Goal: Information Seeking & Learning: Learn about a topic

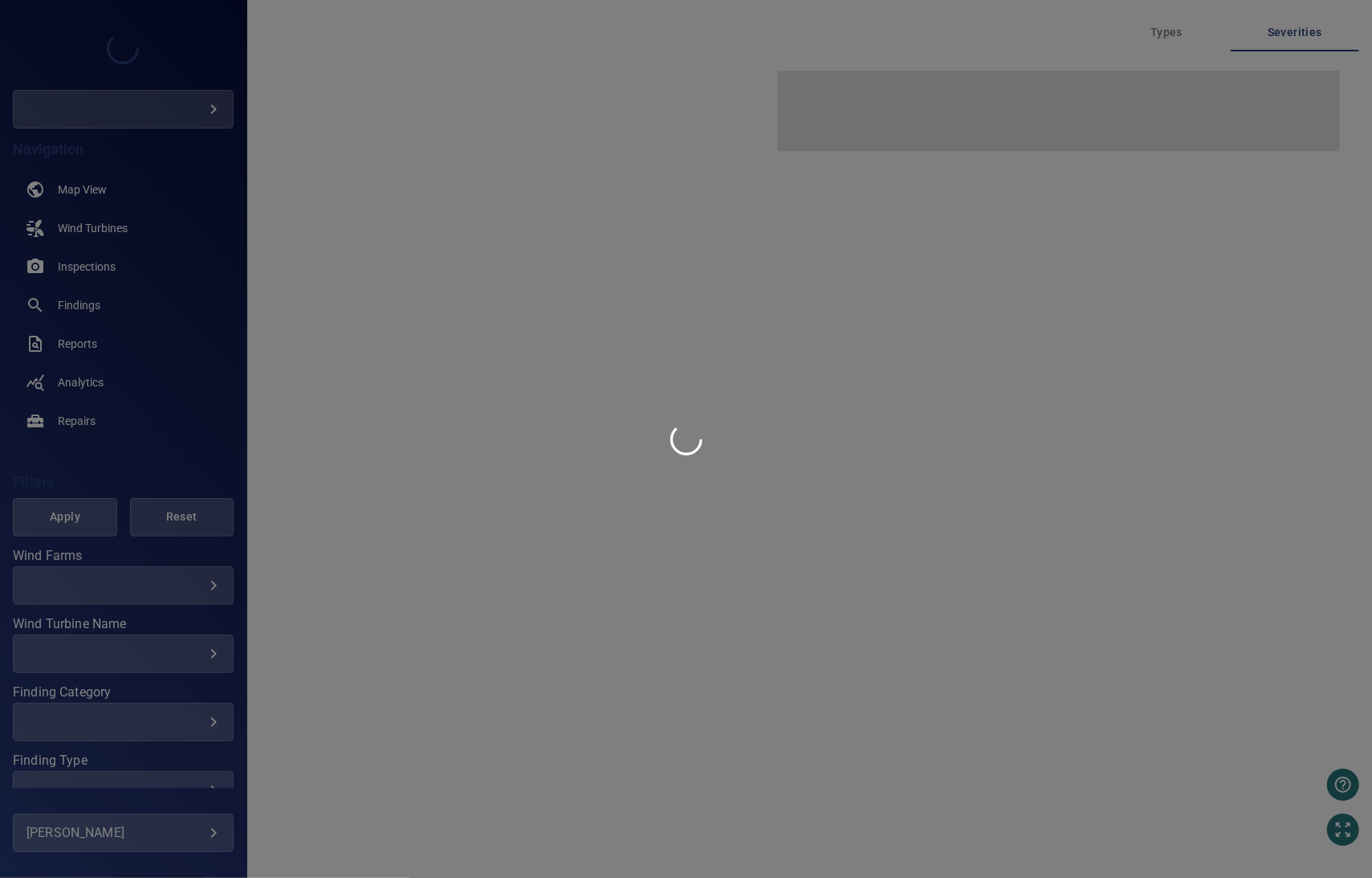
type input "****"
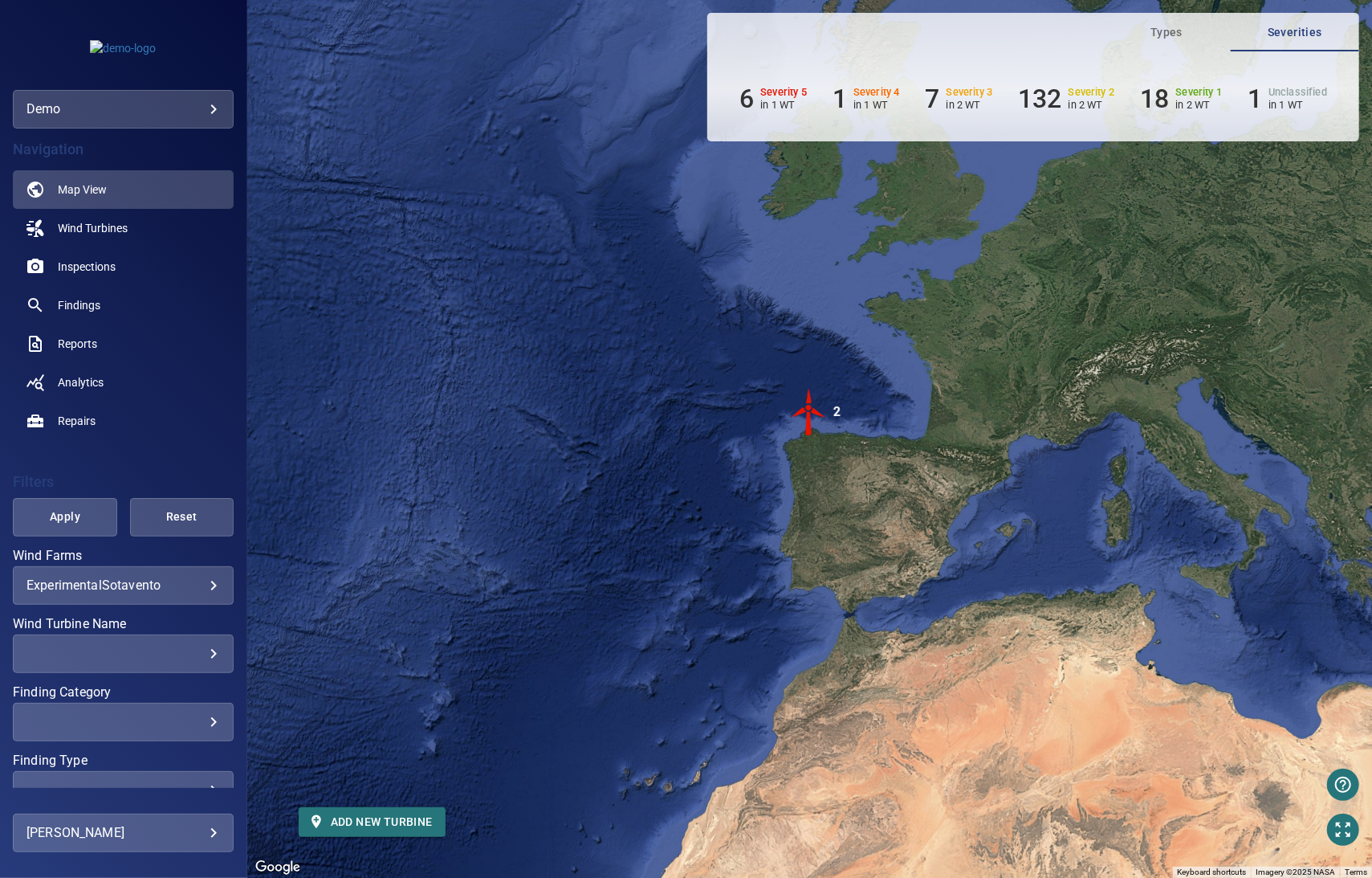
drag, startPoint x: 522, startPoint y: 562, endPoint x: 508, endPoint y: 566, distance: 14.6
click at [508, 566] on div "To activate drag with keyboard, press Alt + Enter. Once in keyboard drag state,…" at bounding box center [810, 439] width 1125 height 878
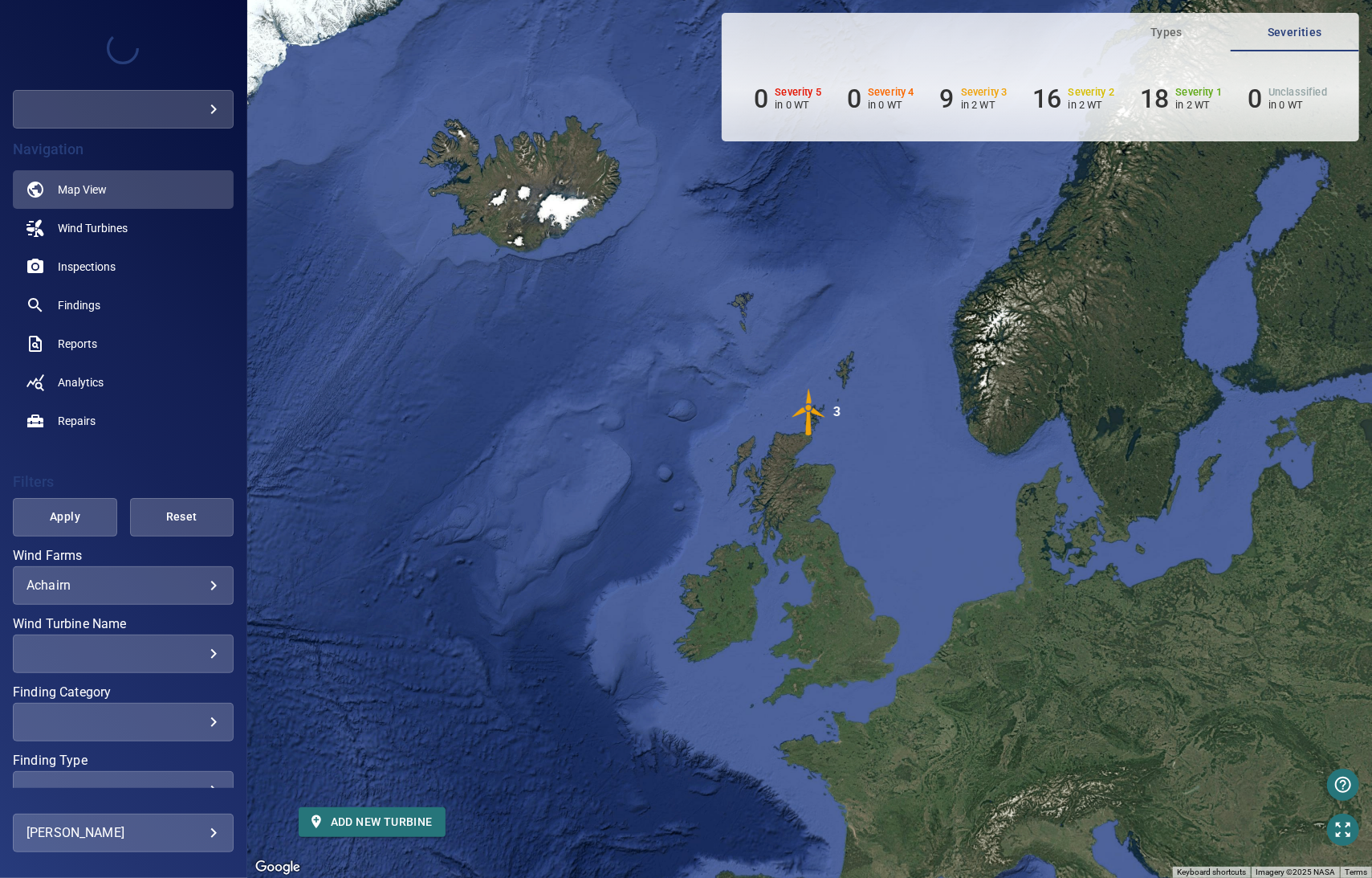
click at [160, 582] on body "**********" at bounding box center [686, 439] width 1372 height 878
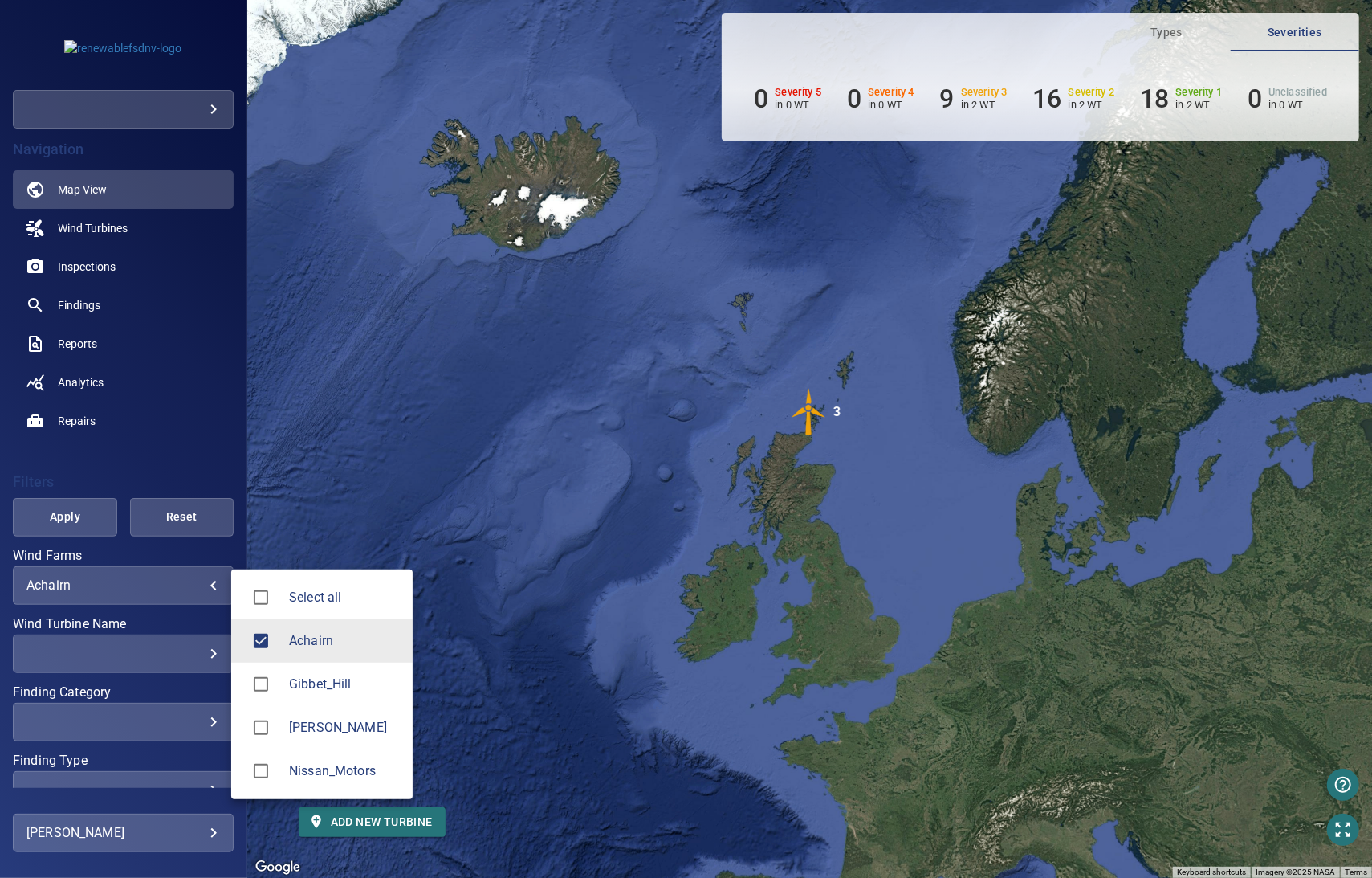
click at [297, 767] on span "Nissan_Motors" at bounding box center [343, 770] width 110 height 19
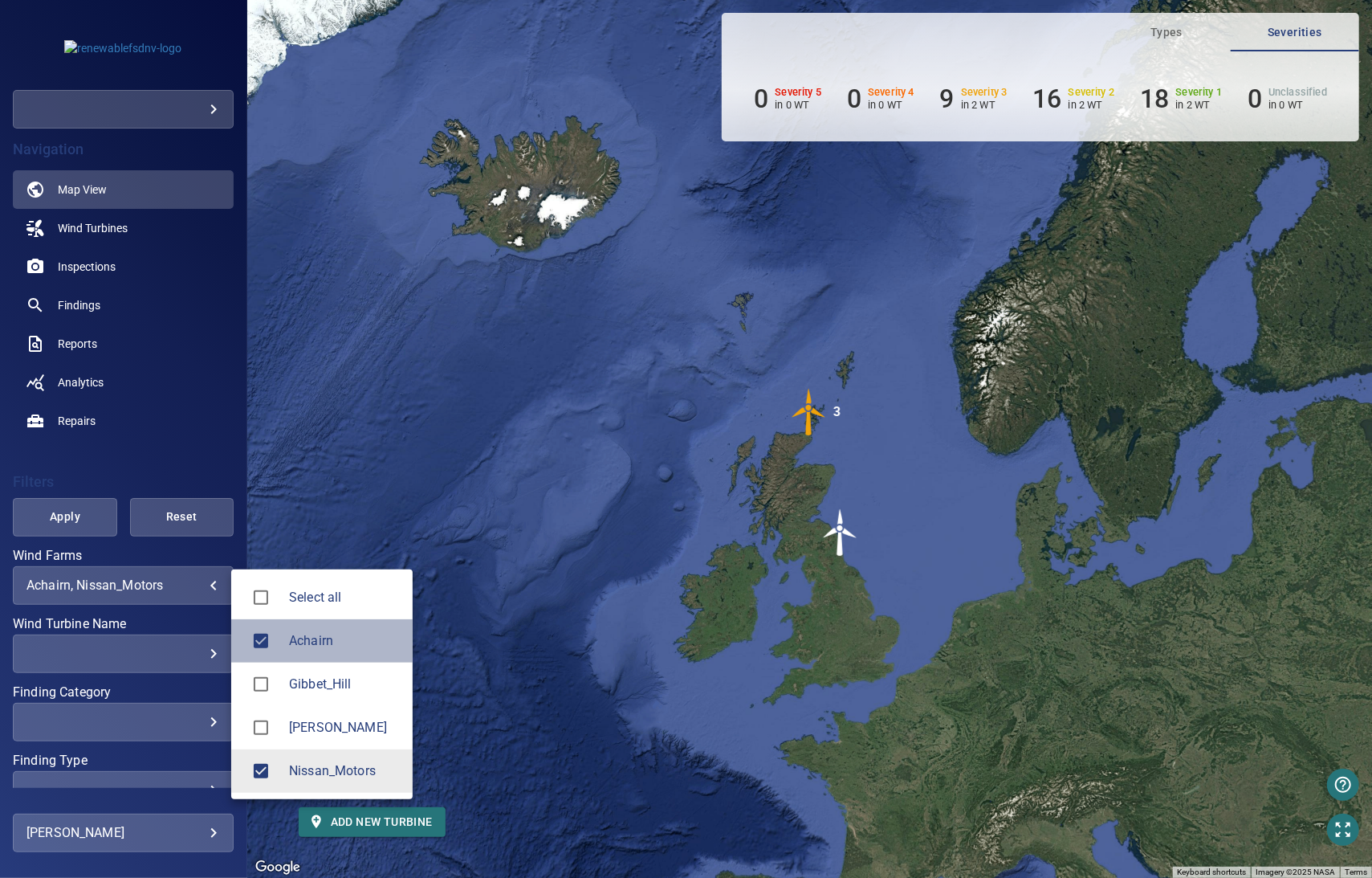
click at [290, 629] on li "Achairn" at bounding box center [322, 641] width 181 height 43
type input "**********"
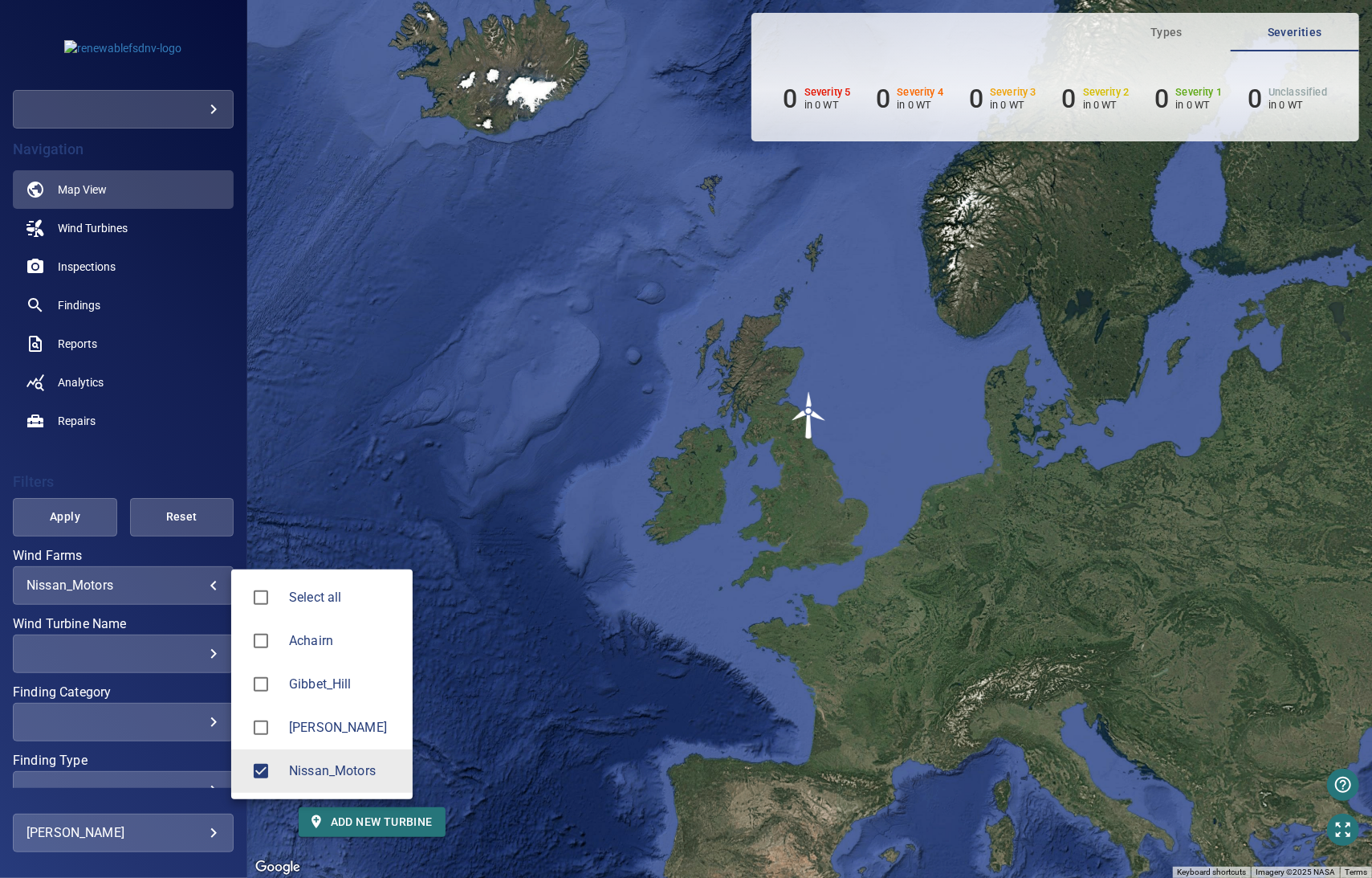
click at [142, 591] on div at bounding box center [686, 439] width 1372 height 878
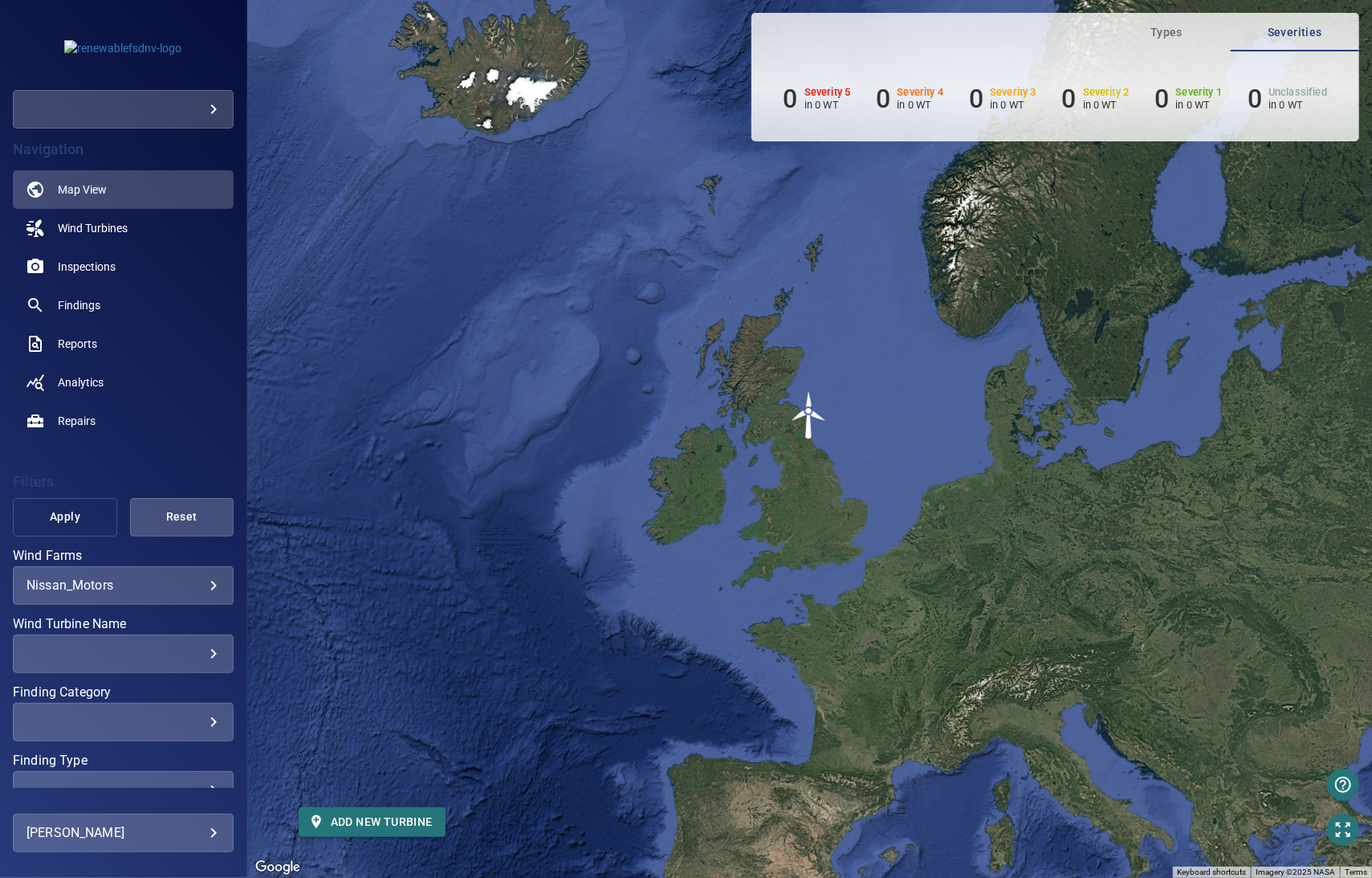
click at [83, 521] on span "Apply" at bounding box center [64, 516] width 63 height 20
click at [105, 258] on link "Inspections" at bounding box center [124, 266] width 221 height 39
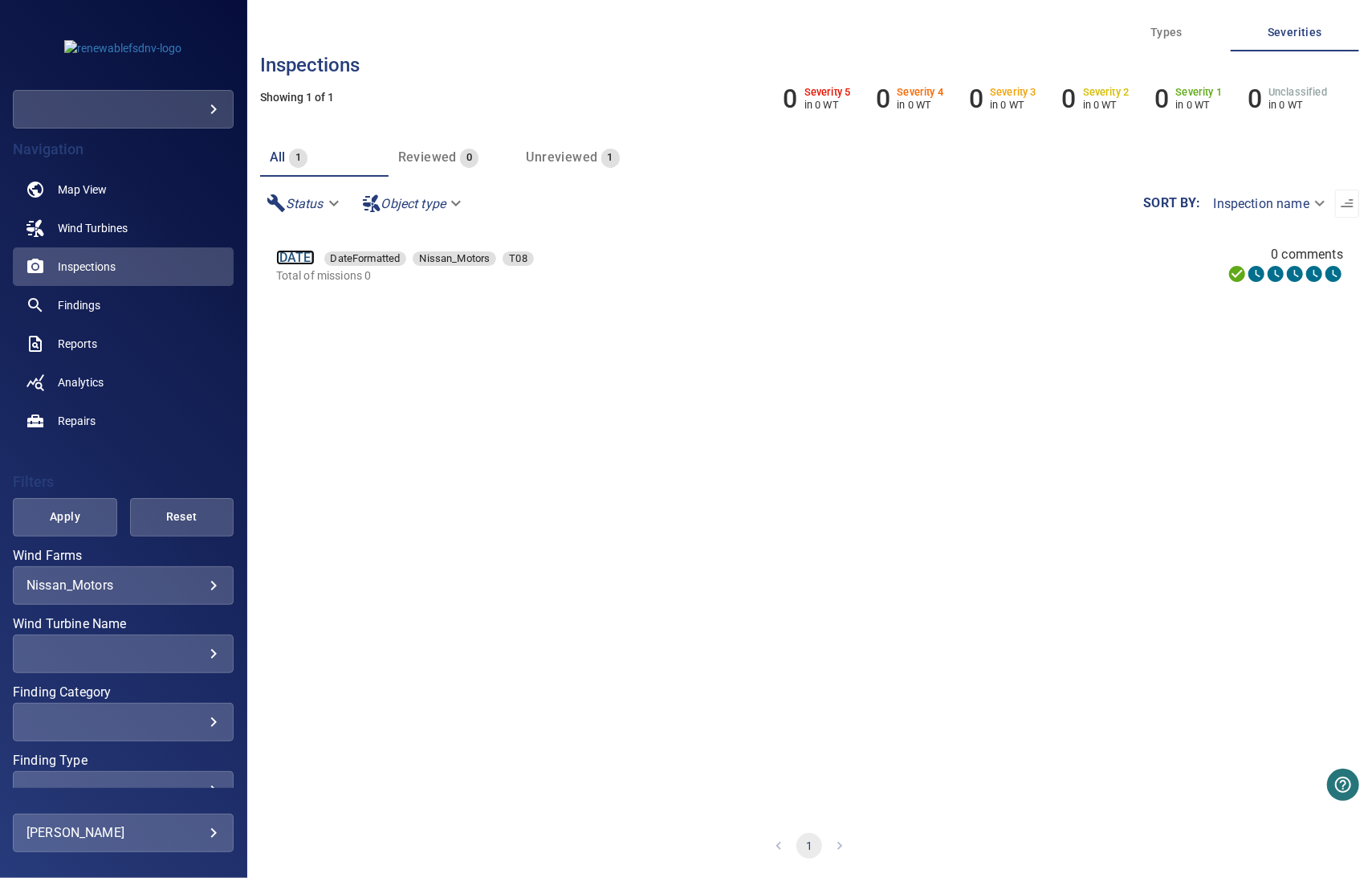
click at [314, 261] on link "16 Sep 2025" at bounding box center [295, 258] width 39 height 15
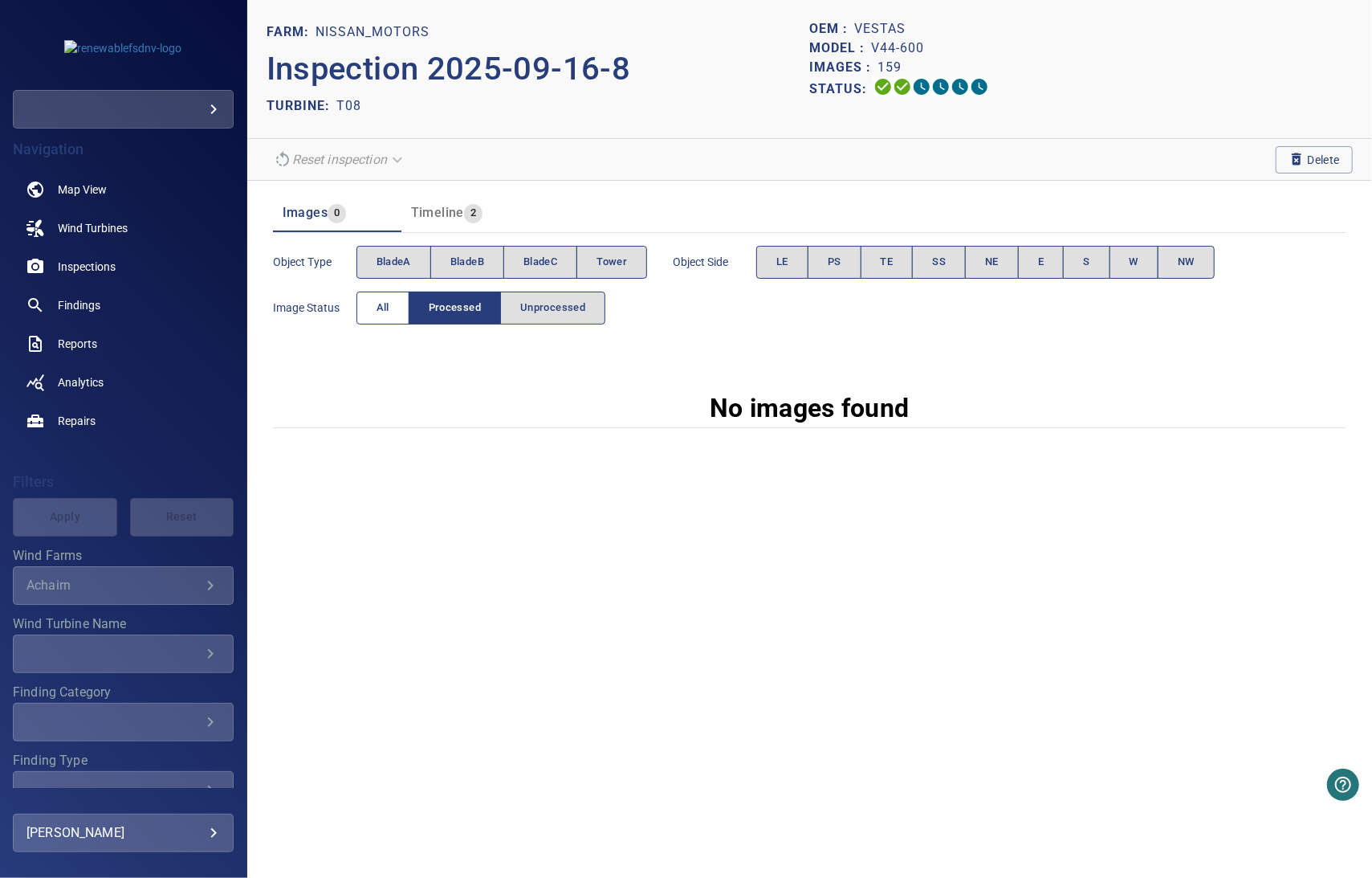
click at [388, 317] on button "All" at bounding box center [383, 308] width 53 height 33
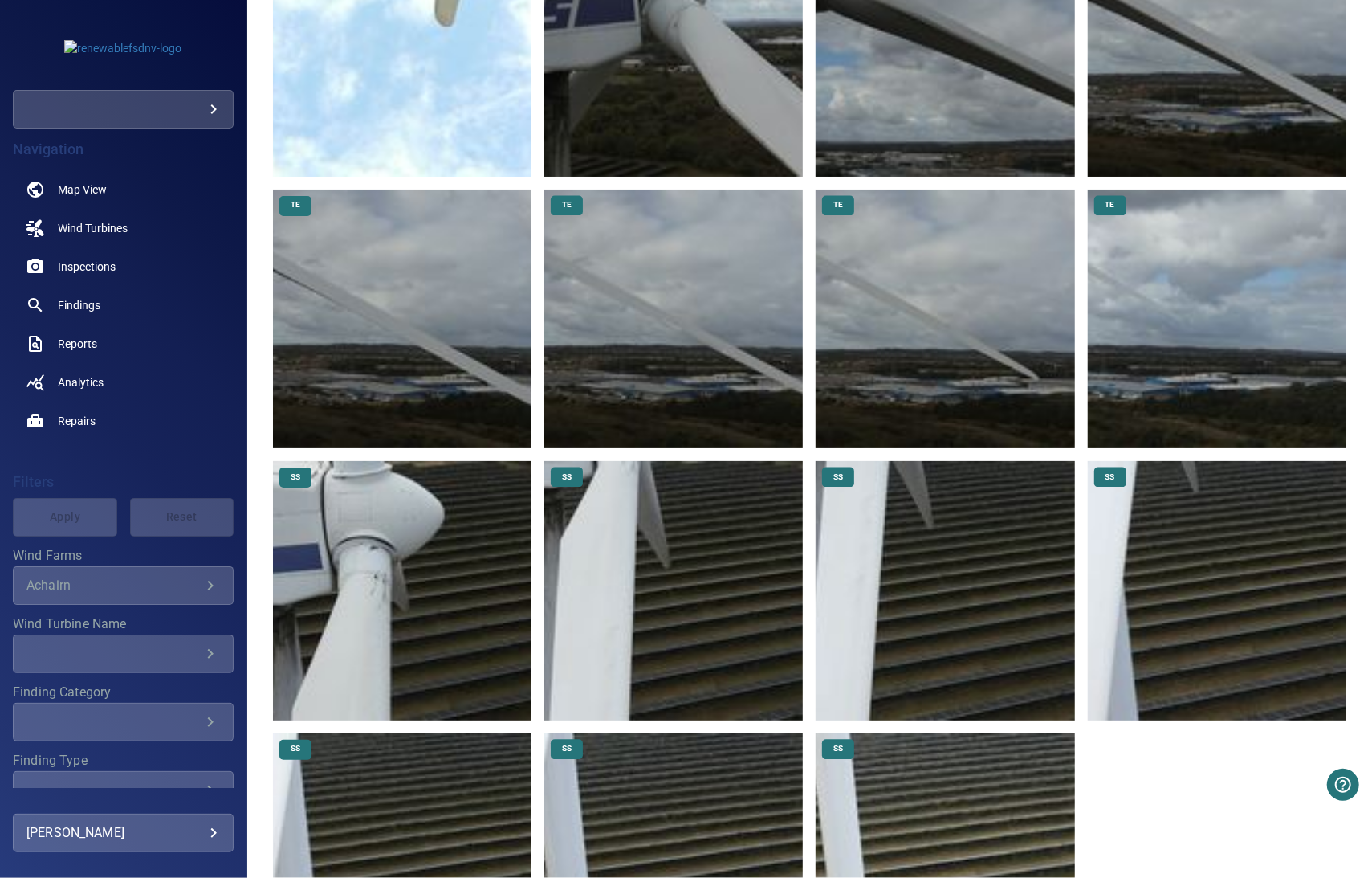
scroll to position [10244, 0]
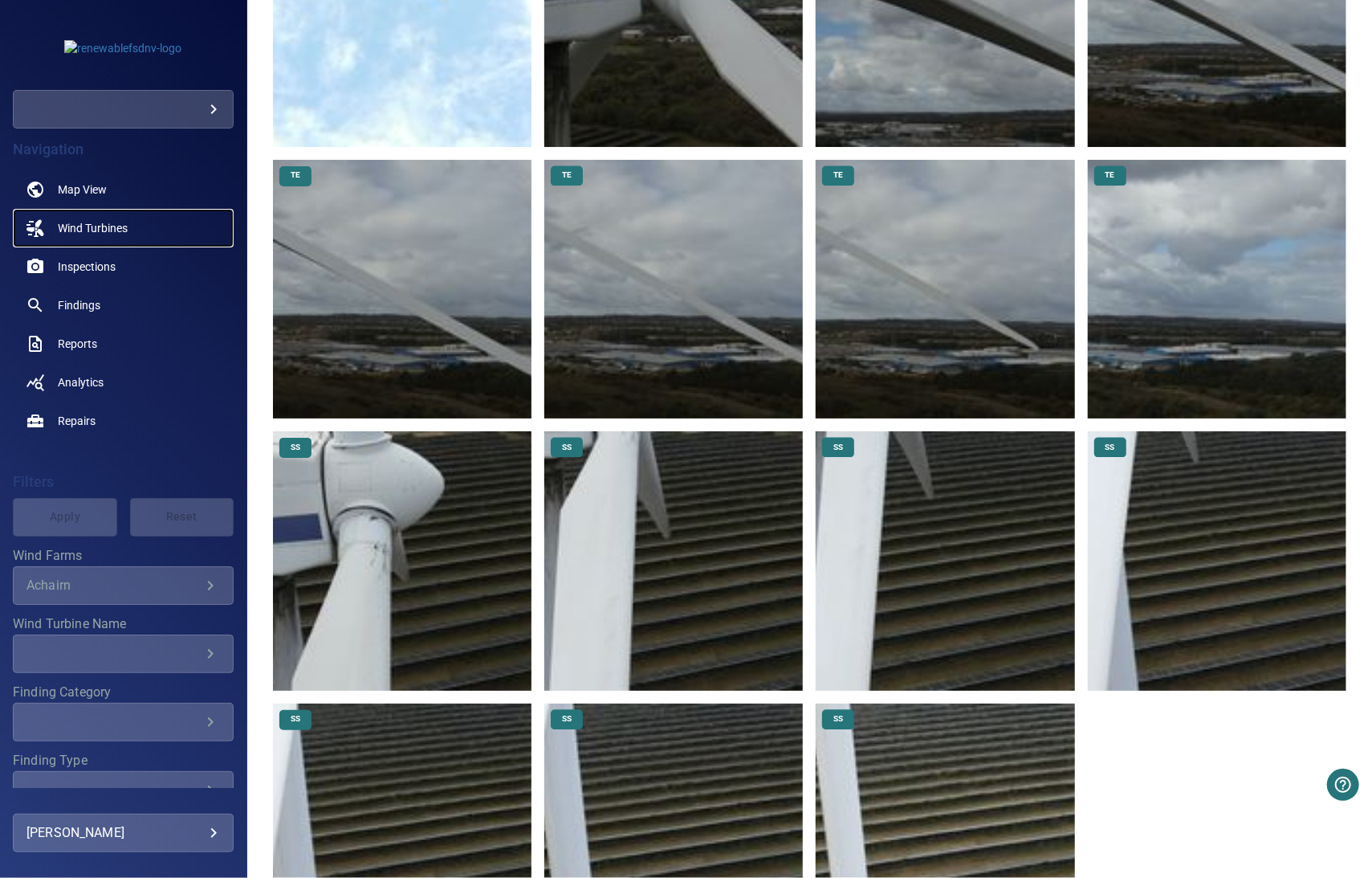
click at [105, 235] on span "Wind Turbines" at bounding box center [92, 228] width 70 height 16
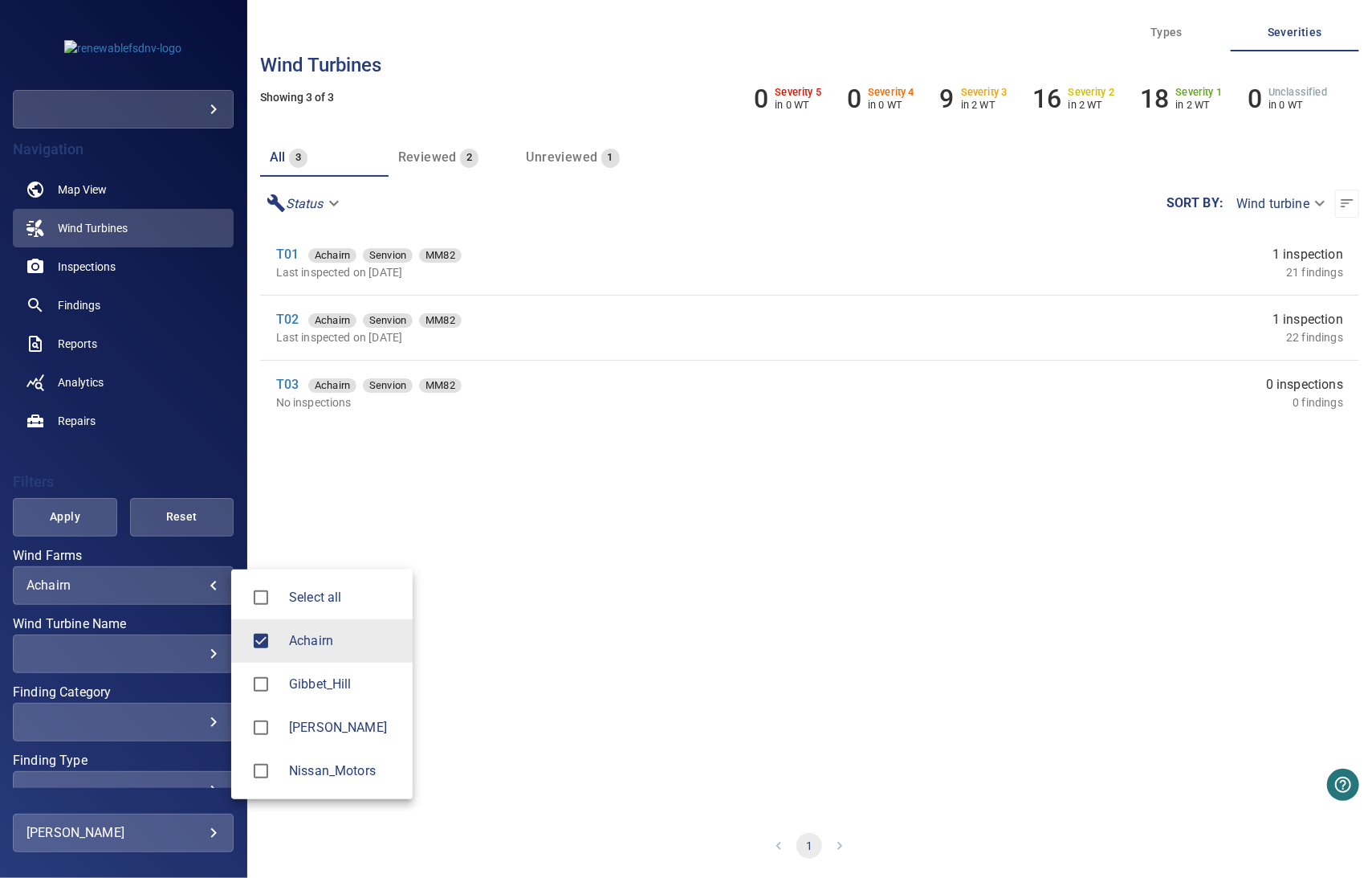
click at [167, 583] on body "**********" at bounding box center [686, 439] width 1372 height 878
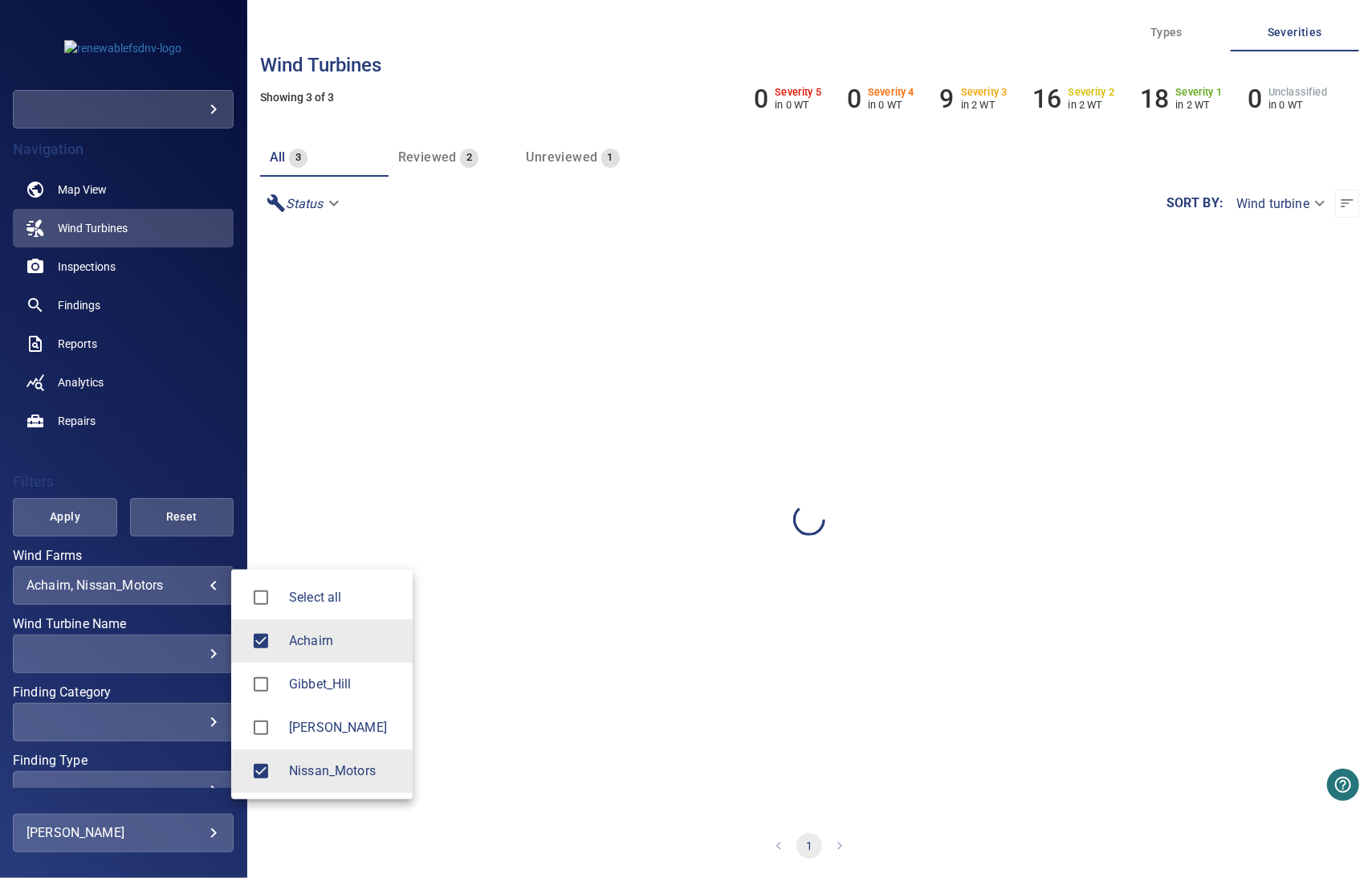
type input "**********"
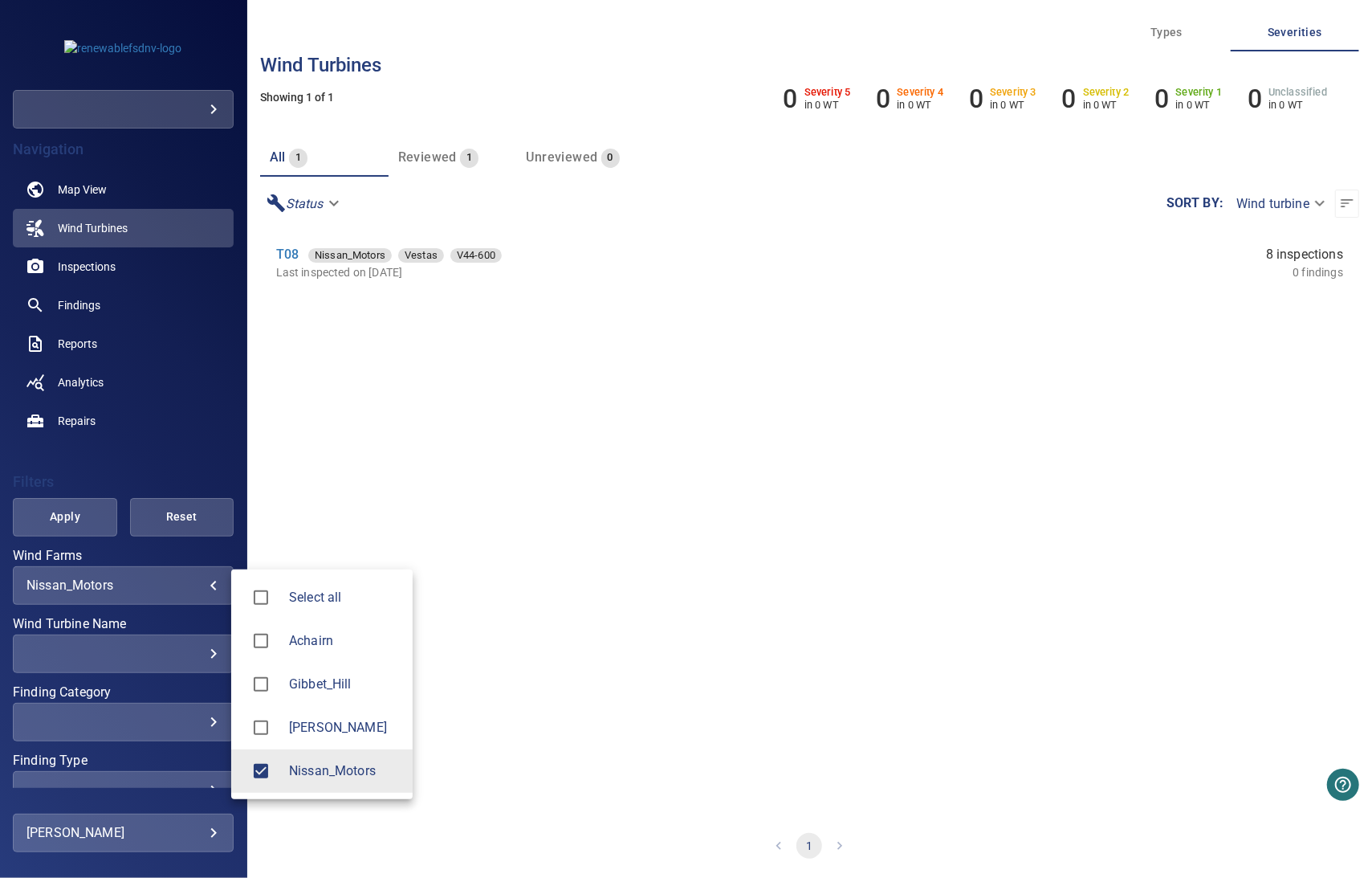
click at [178, 438] on div at bounding box center [686, 439] width 1372 height 878
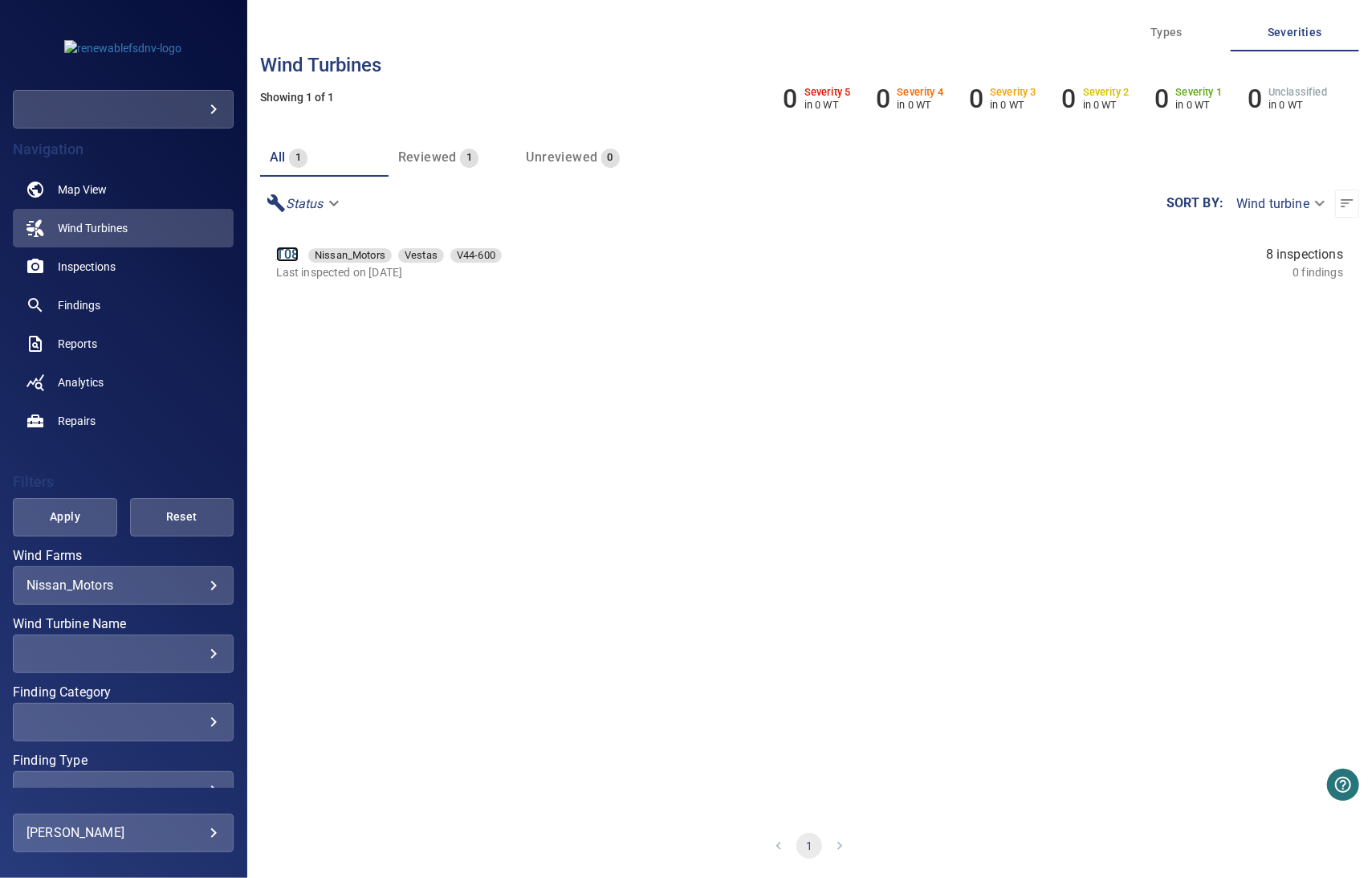
click at [286, 253] on link "T08" at bounding box center [288, 254] width 23 height 15
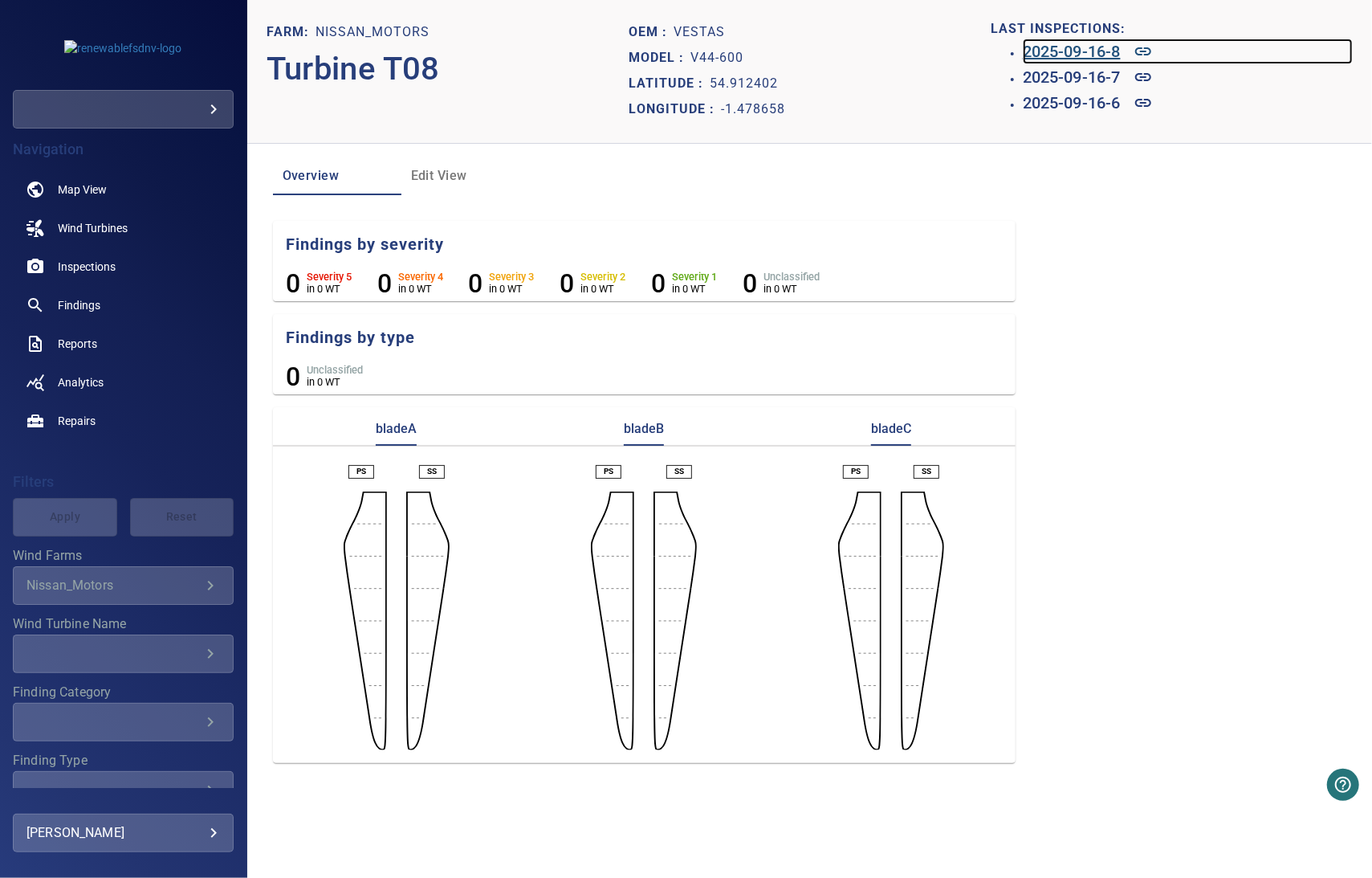
click at [1094, 51] on h6 "2025-09-16-8" at bounding box center [1072, 51] width 98 height 25
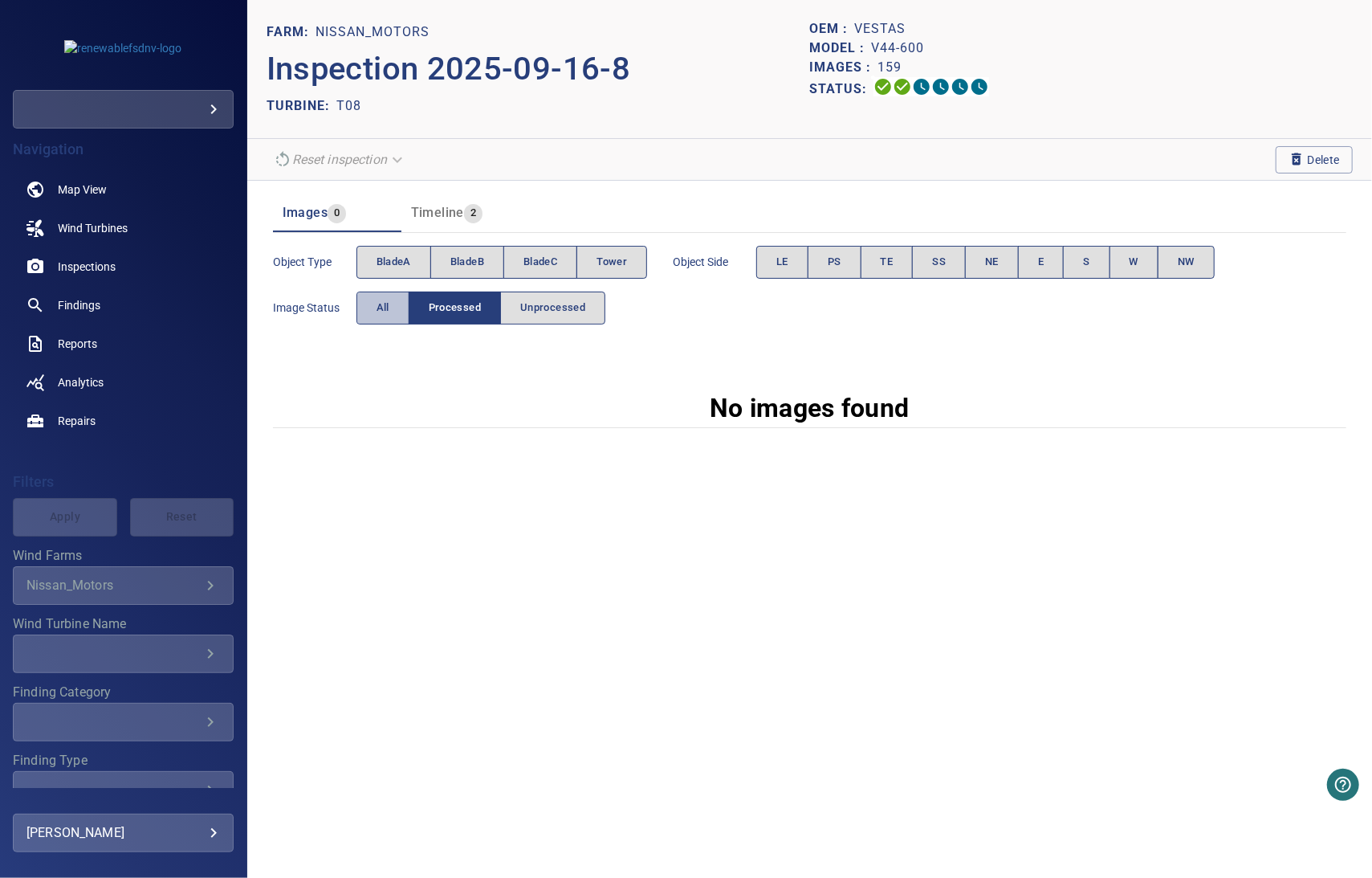
click at [377, 310] on span "All" at bounding box center [383, 308] width 13 height 19
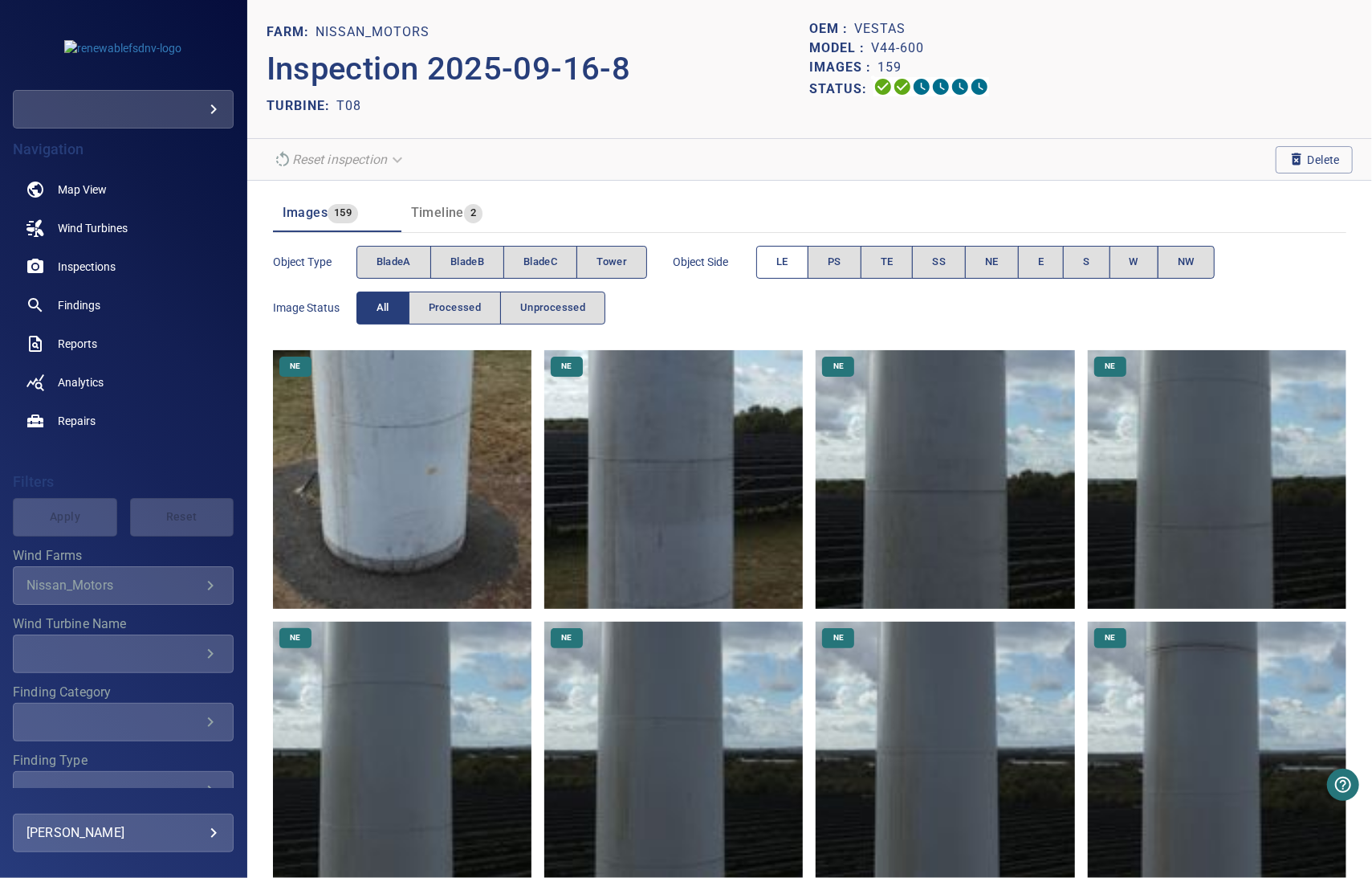
click at [784, 264] on span "LE" at bounding box center [782, 262] width 12 height 19
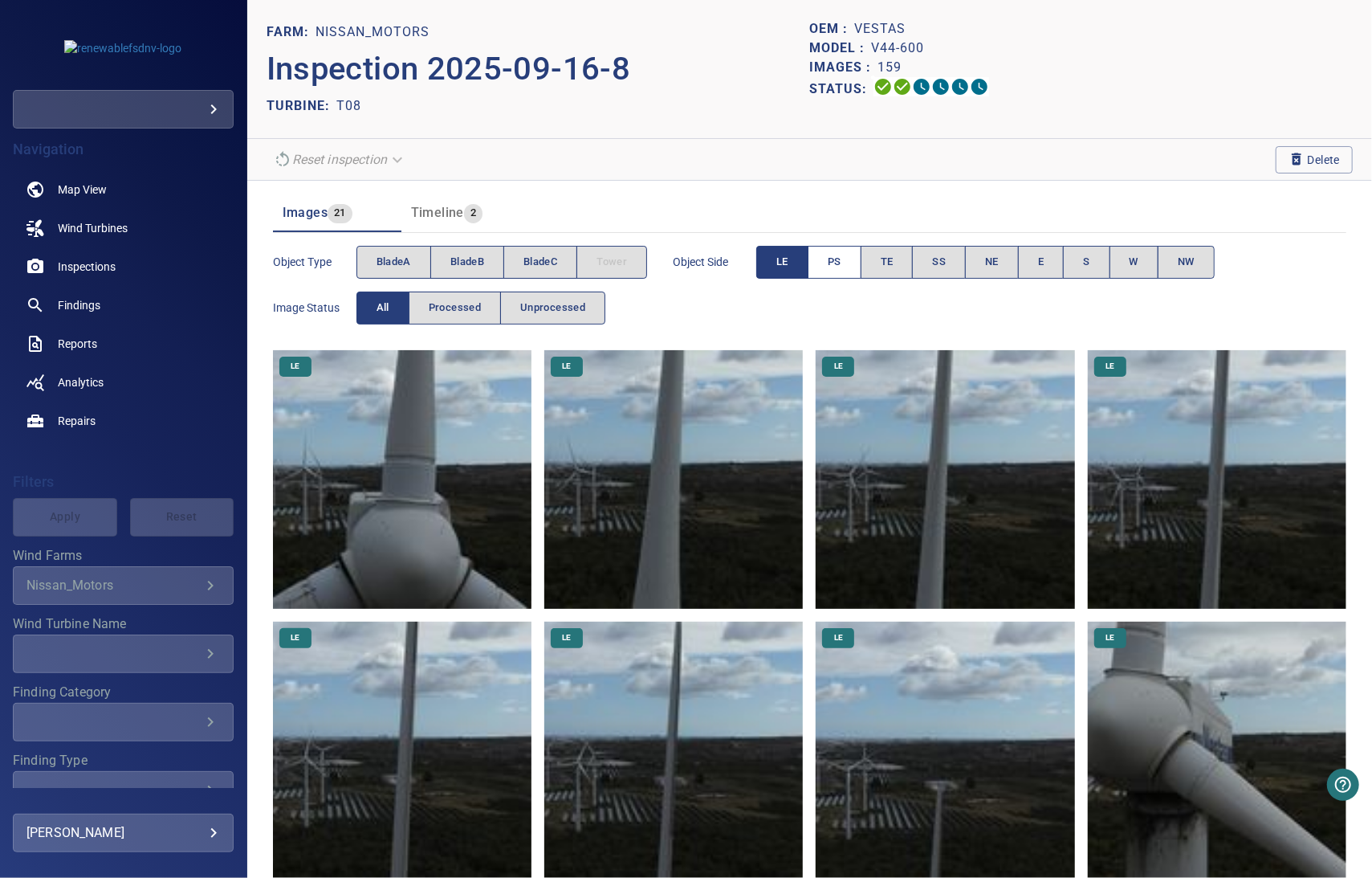
click at [831, 262] on span "PS" at bounding box center [834, 262] width 13 height 19
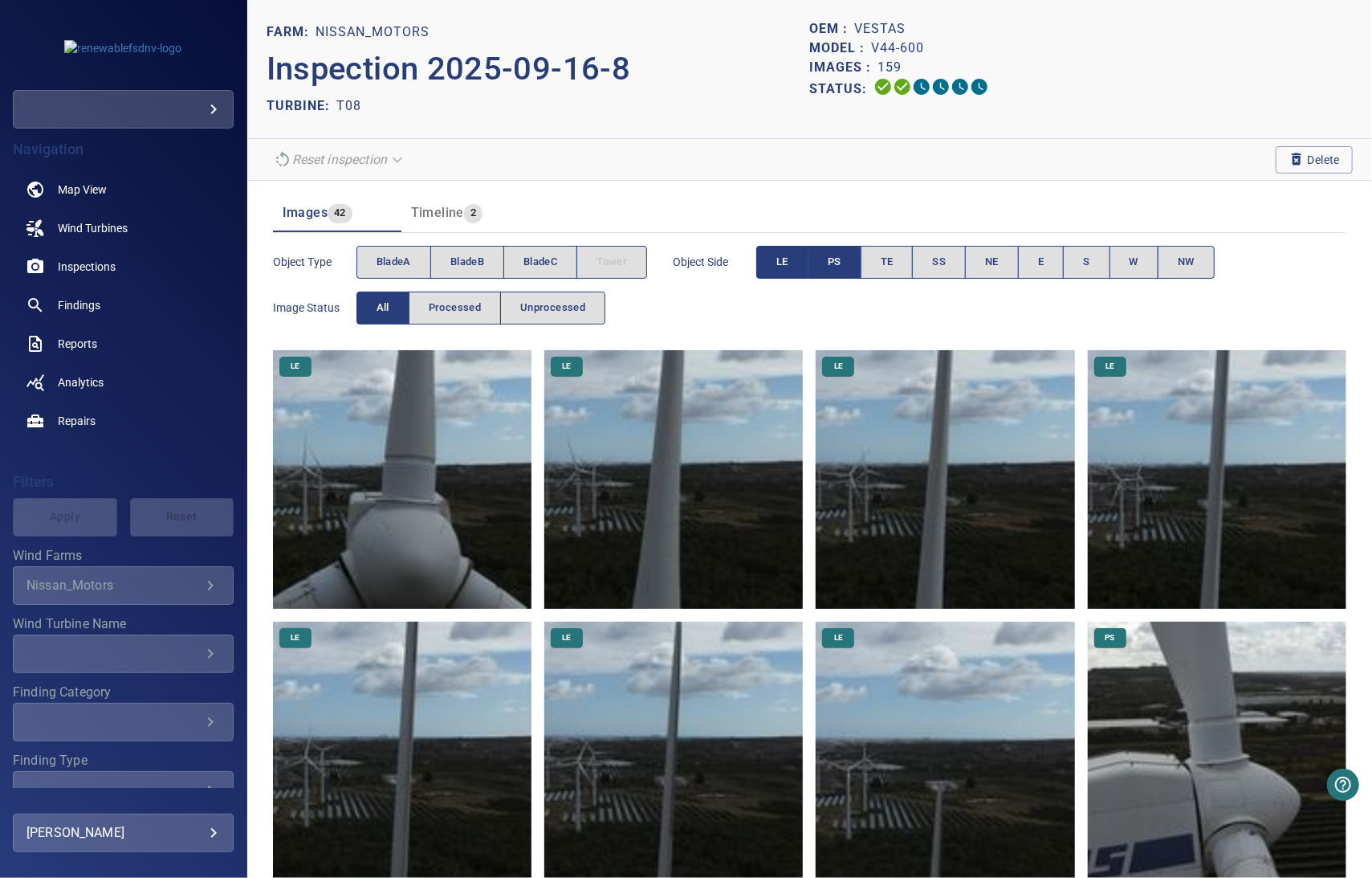
click at [791, 263] on button "LE" at bounding box center [781, 262] width 52 height 33
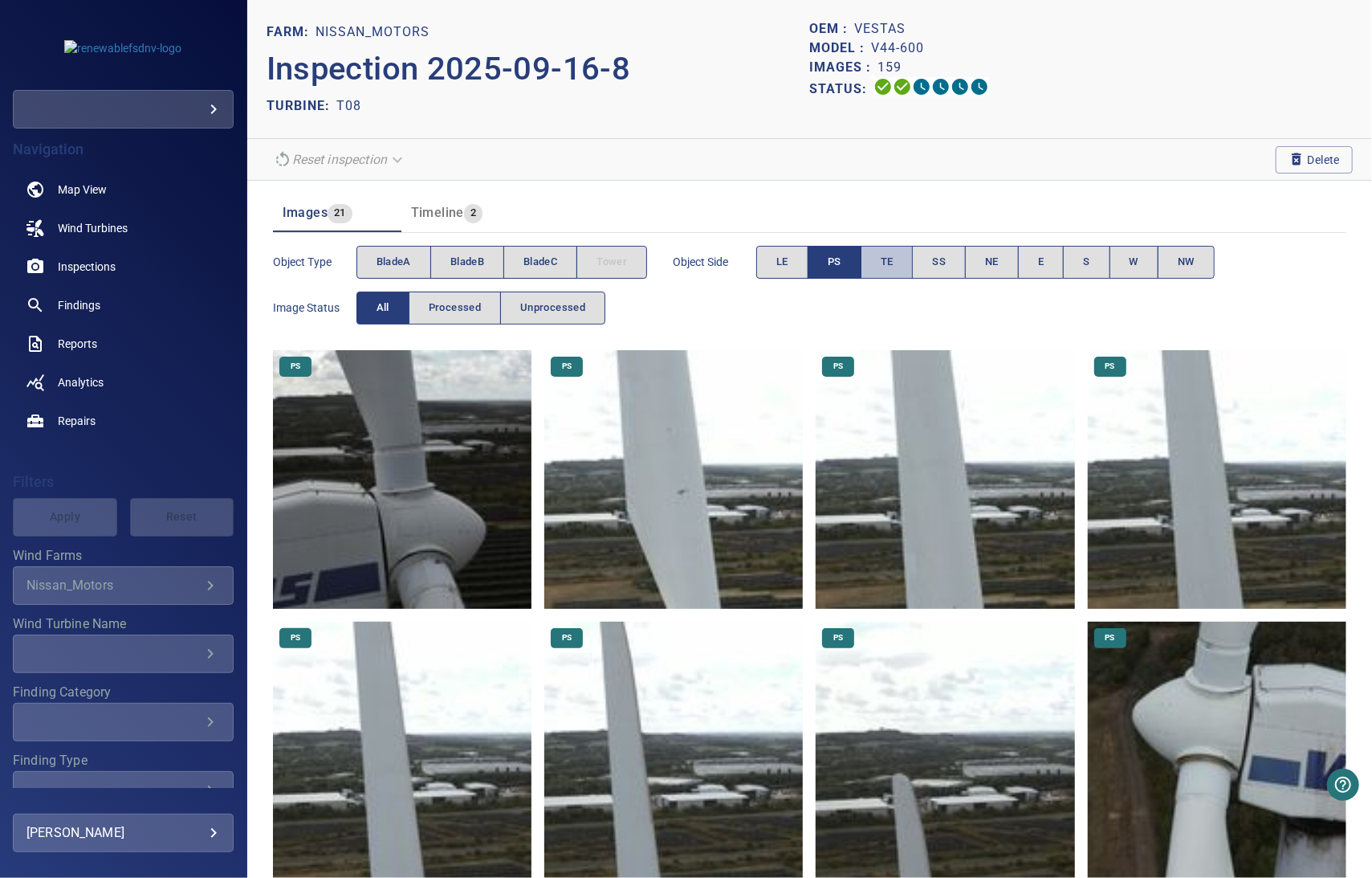
click at [887, 266] on span "TE" at bounding box center [887, 262] width 13 height 19
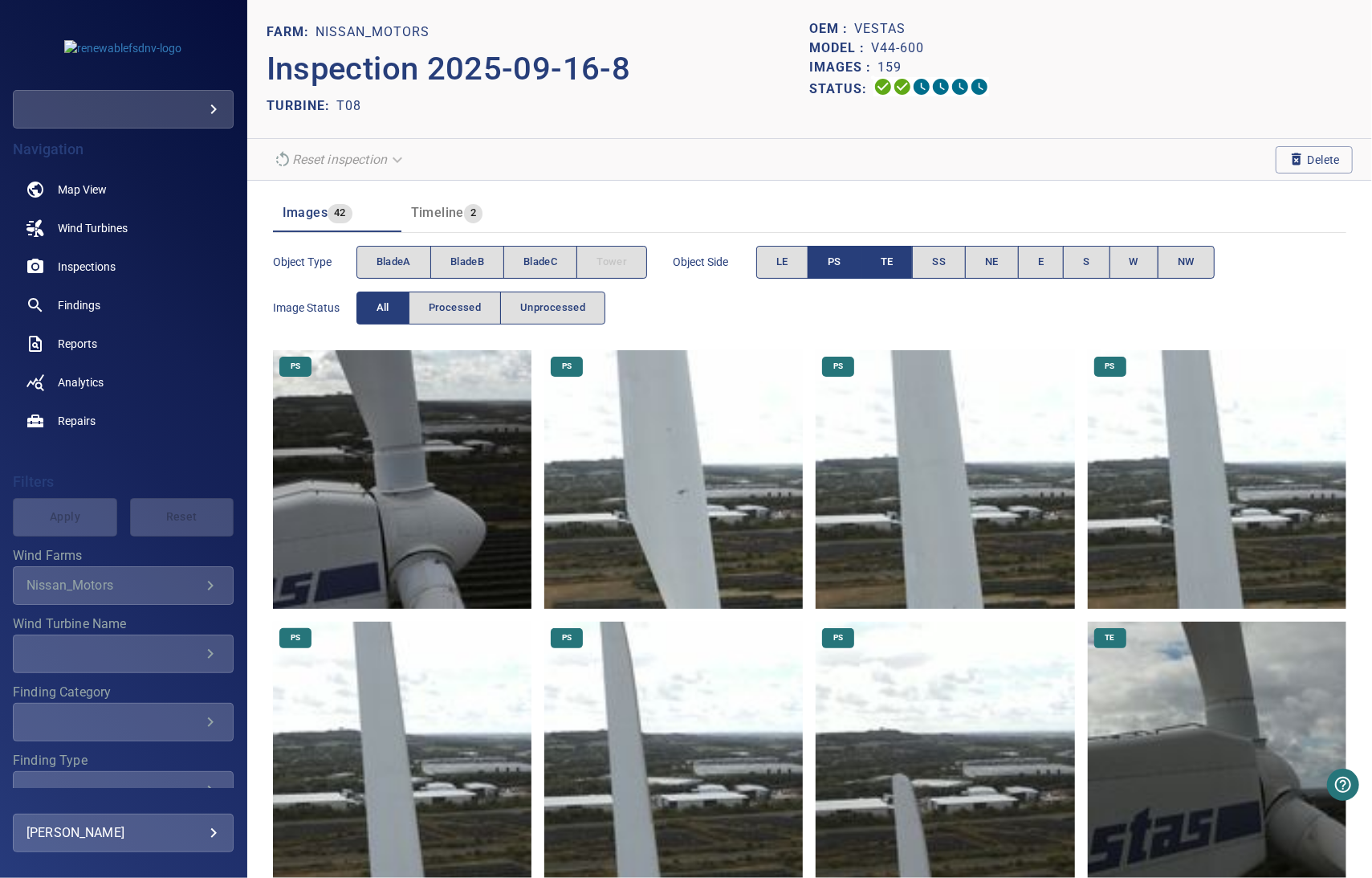
click at [836, 266] on span "PS" at bounding box center [834, 262] width 13 height 19
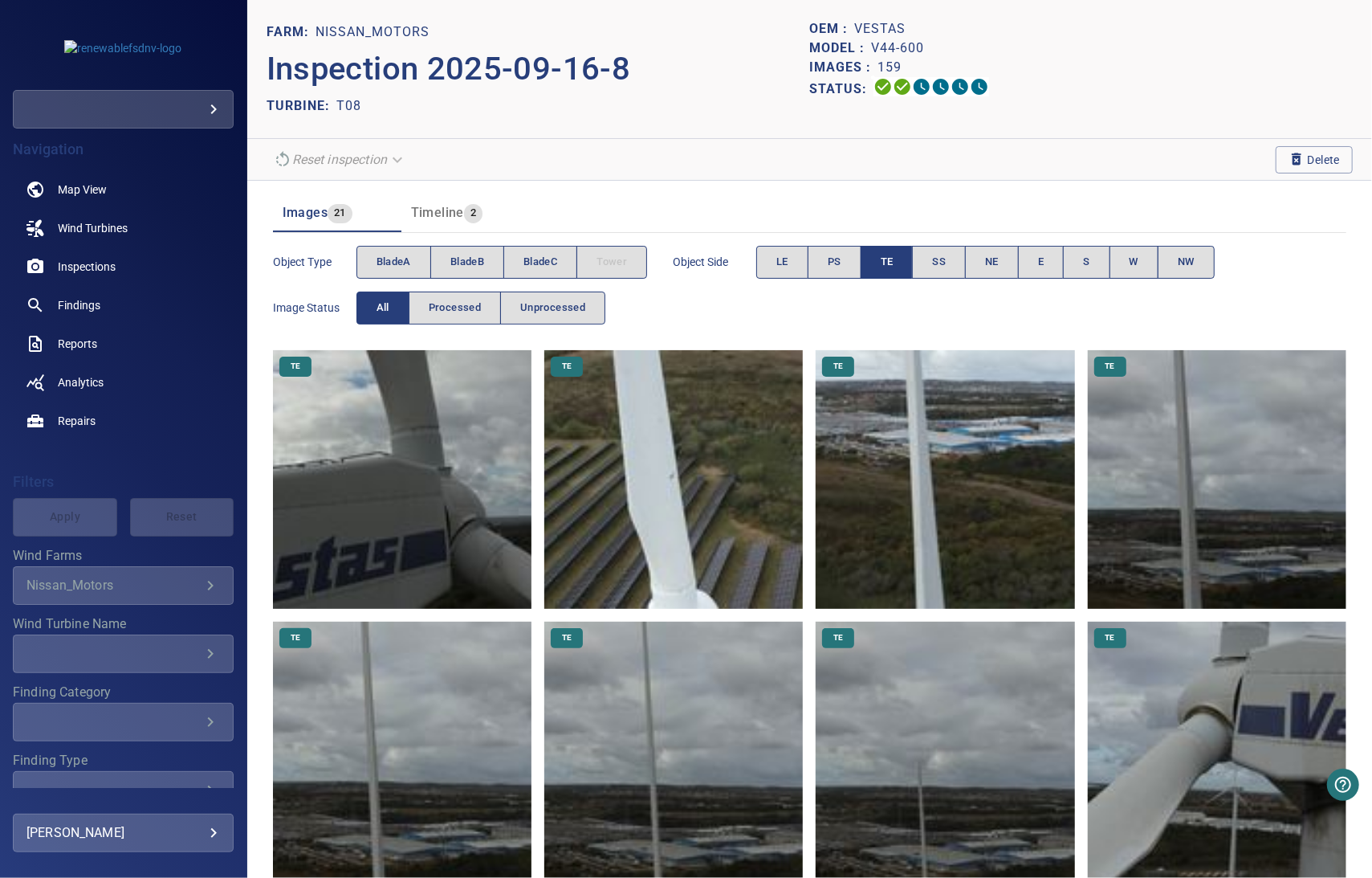
click at [889, 264] on span "TE" at bounding box center [887, 262] width 13 height 19
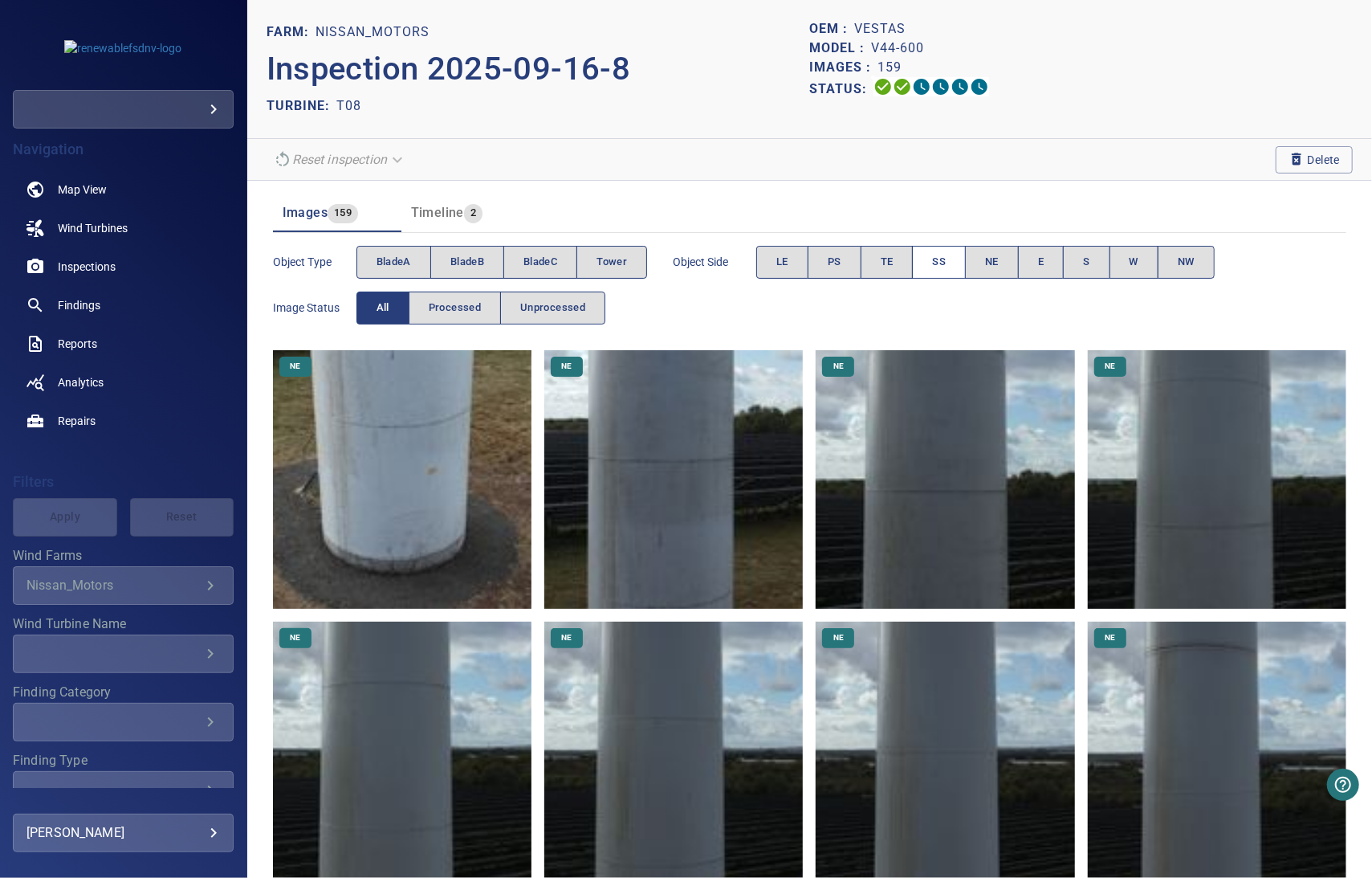
click at [936, 264] on span "SS" at bounding box center [939, 262] width 13 height 19
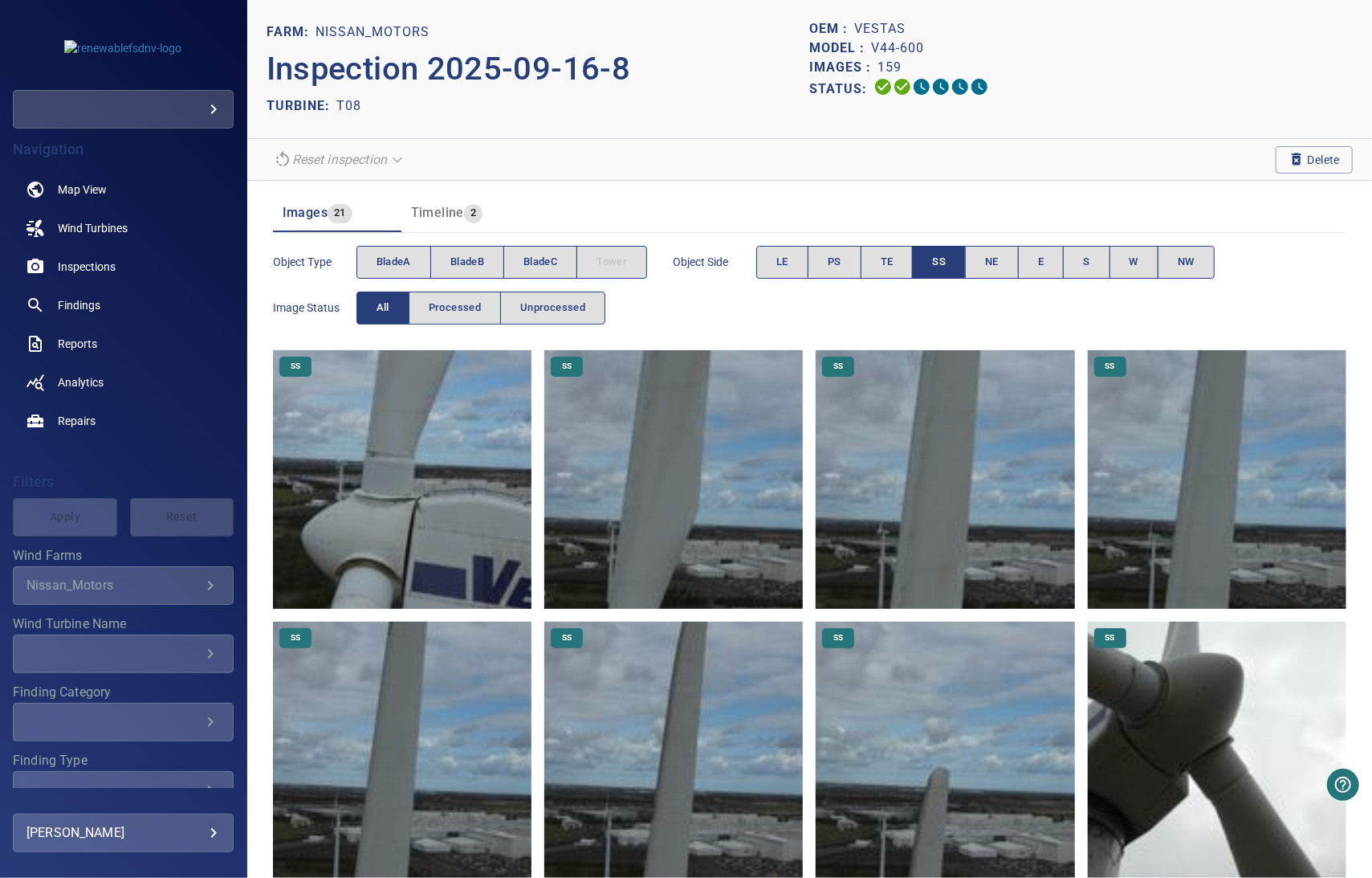
click at [936, 264] on span "SS" at bounding box center [939, 262] width 13 height 19
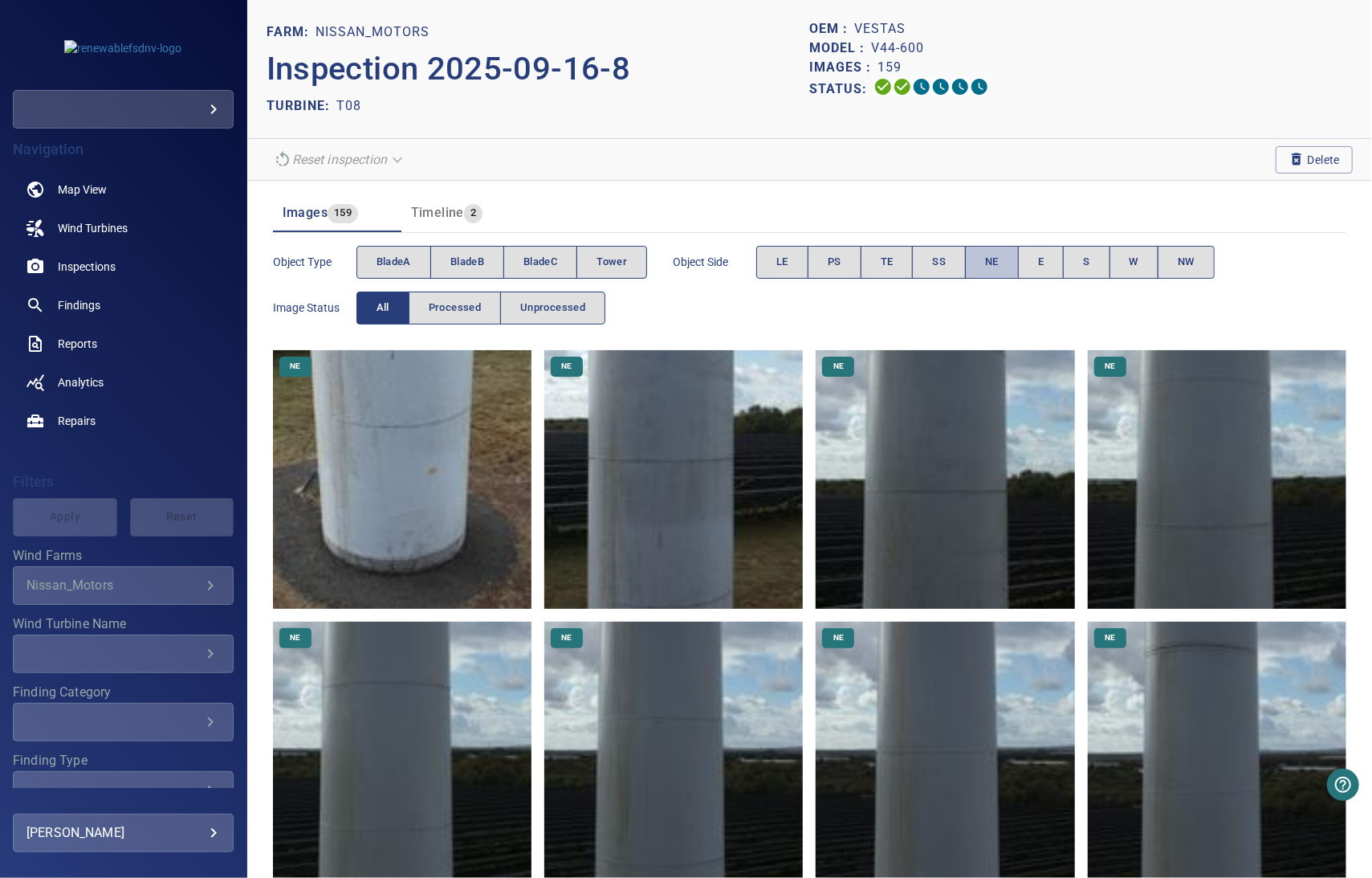
click at [974, 262] on button "NE" at bounding box center [991, 262] width 54 height 33
click at [992, 262] on span "NE" at bounding box center [992, 262] width 13 height 19
click at [1044, 263] on button "E" at bounding box center [1041, 262] width 45 height 33
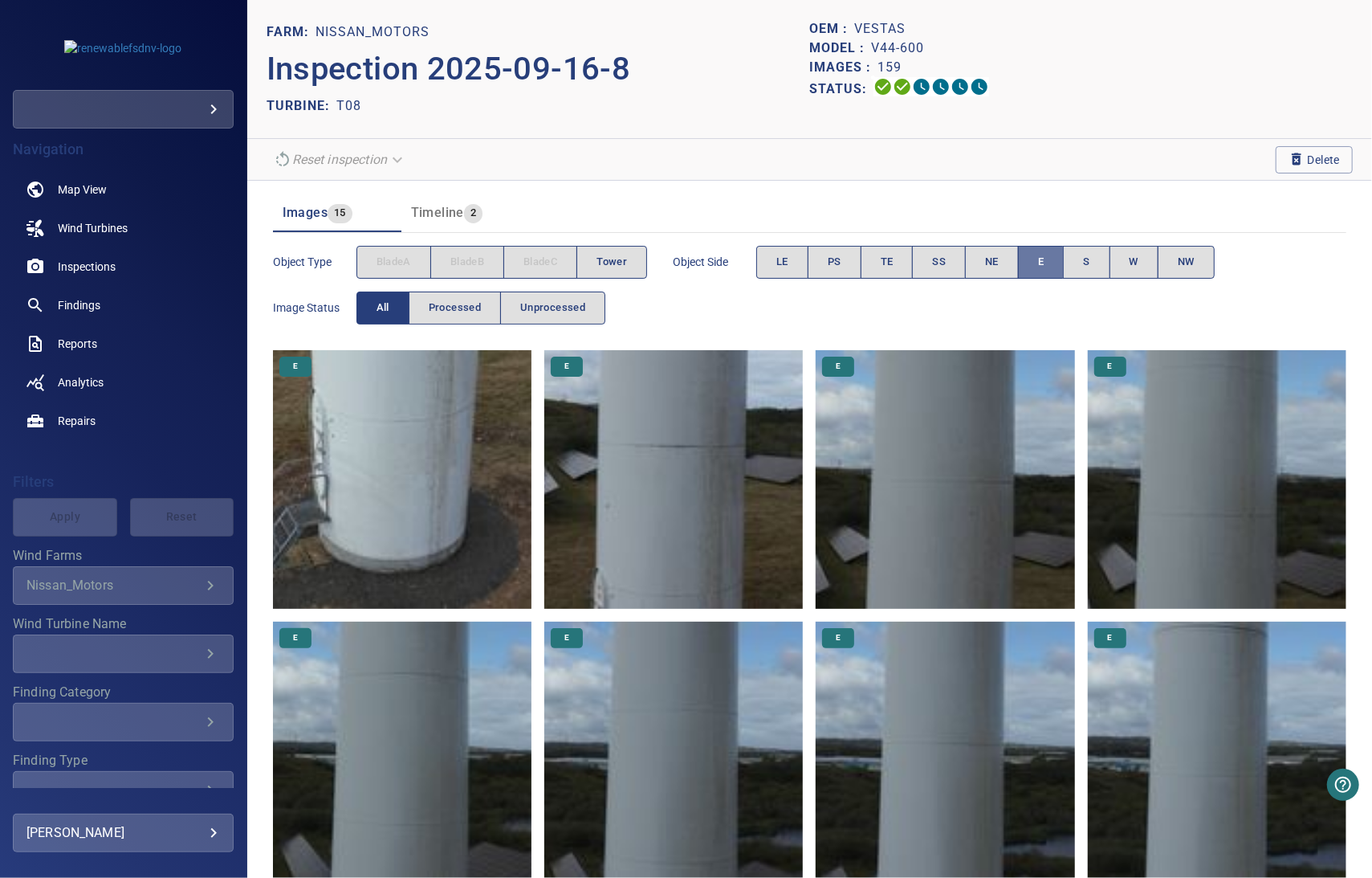
click at [1033, 258] on button "E" at bounding box center [1041, 262] width 45 height 33
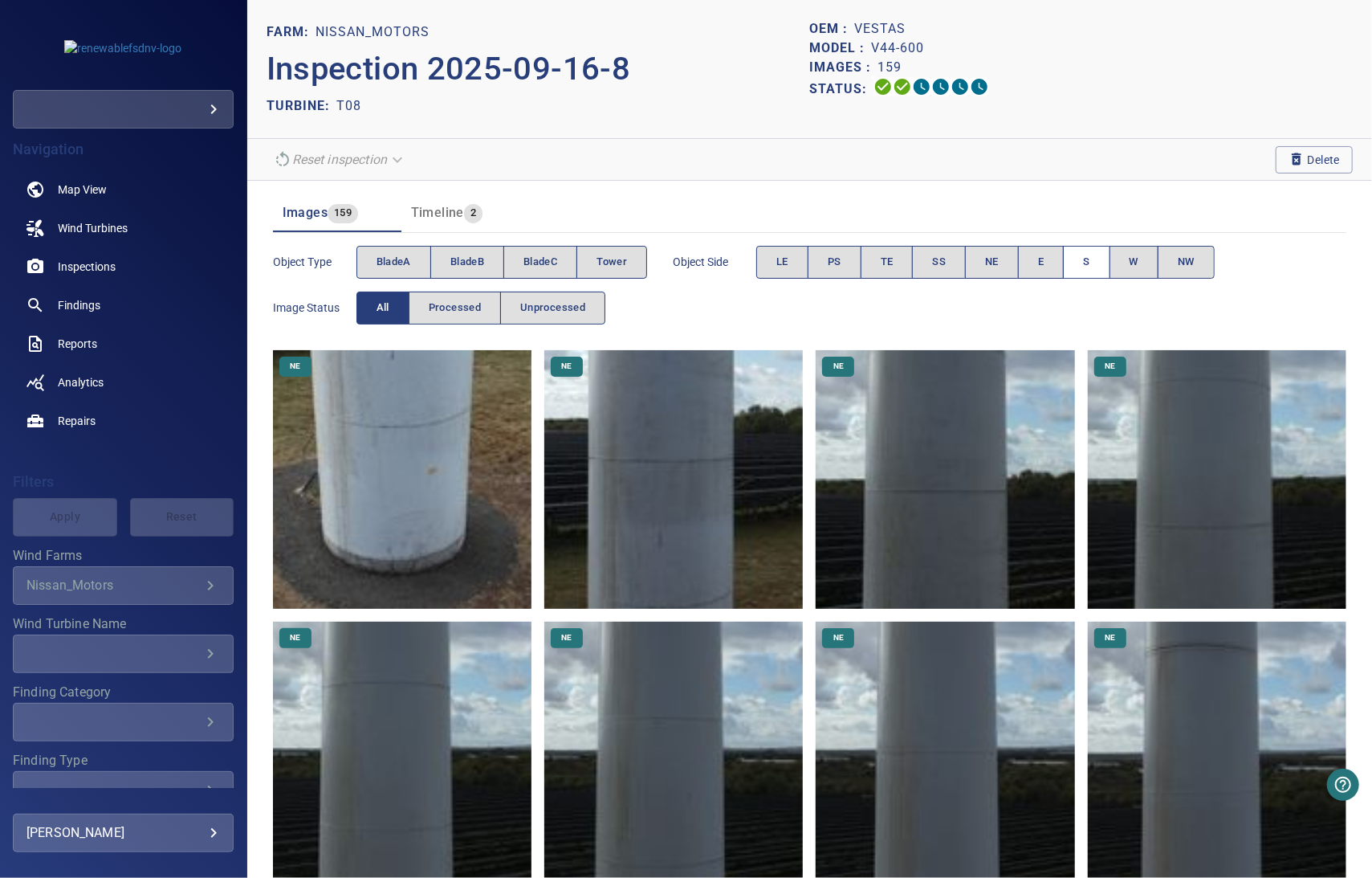
click at [1083, 262] on span "S" at bounding box center [1085, 262] width 7 height 19
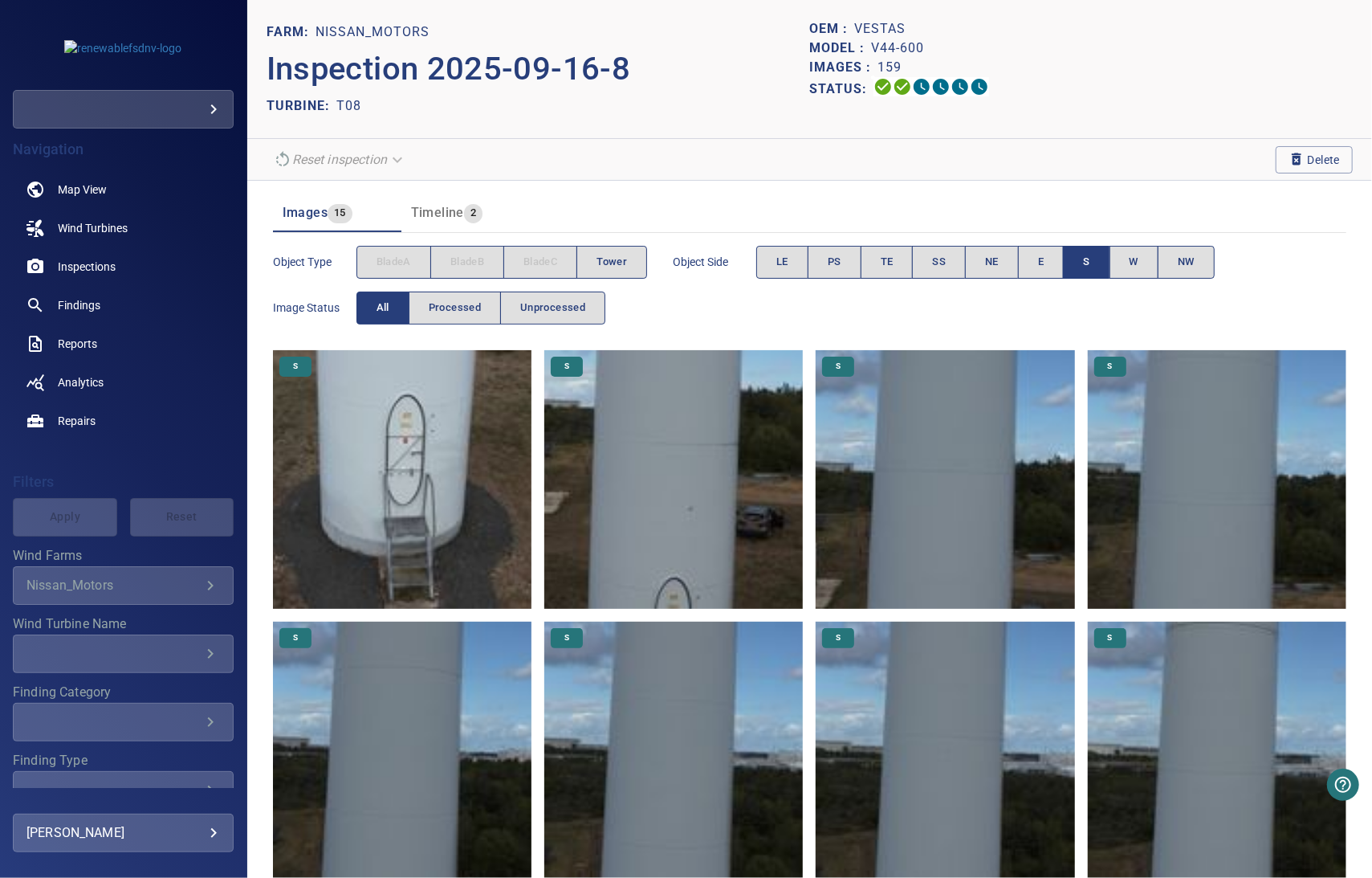
click at [1086, 262] on span "S" at bounding box center [1085, 262] width 7 height 19
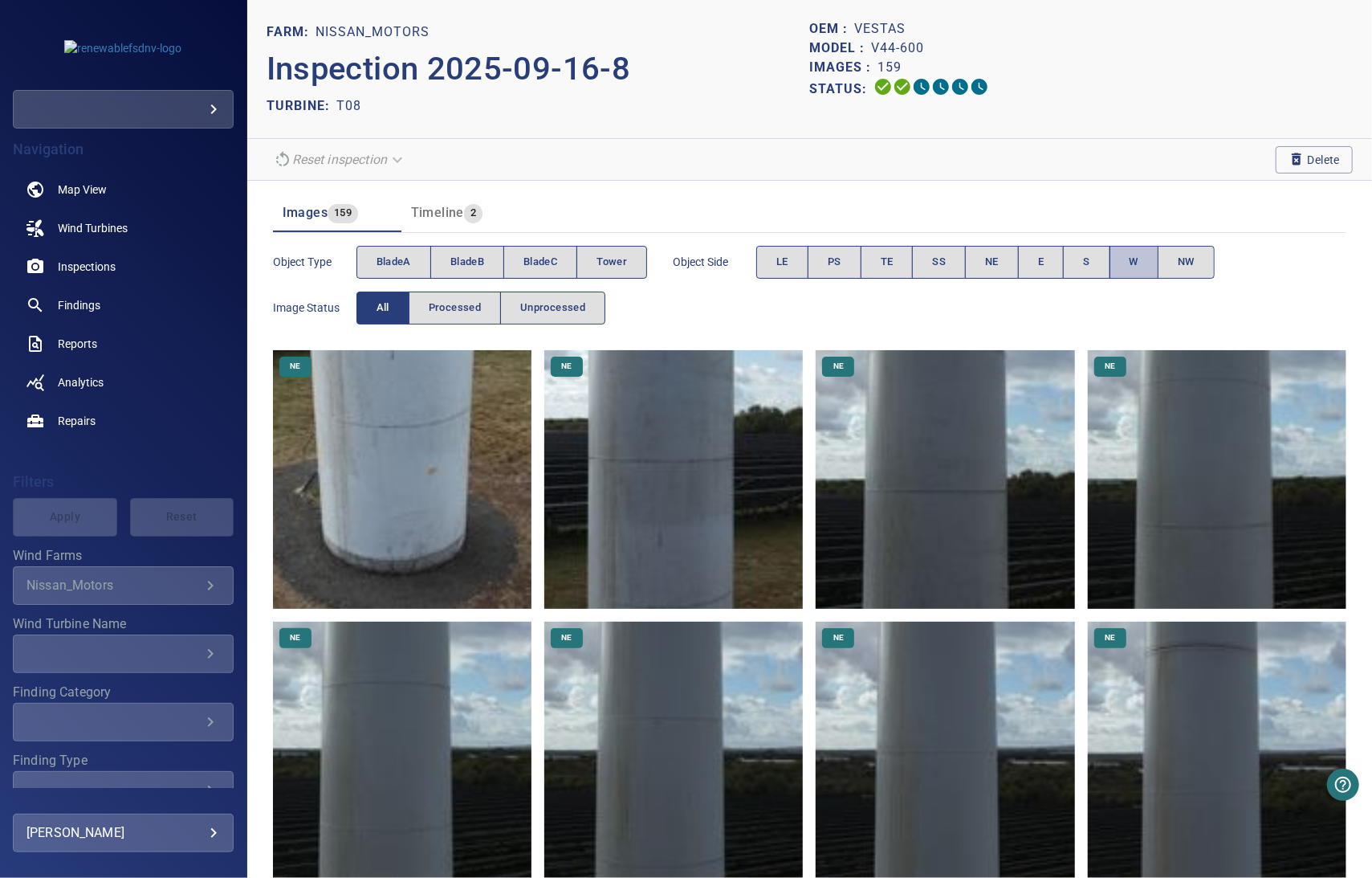
click at [1122, 261] on button "W" at bounding box center [1134, 262] width 49 height 33
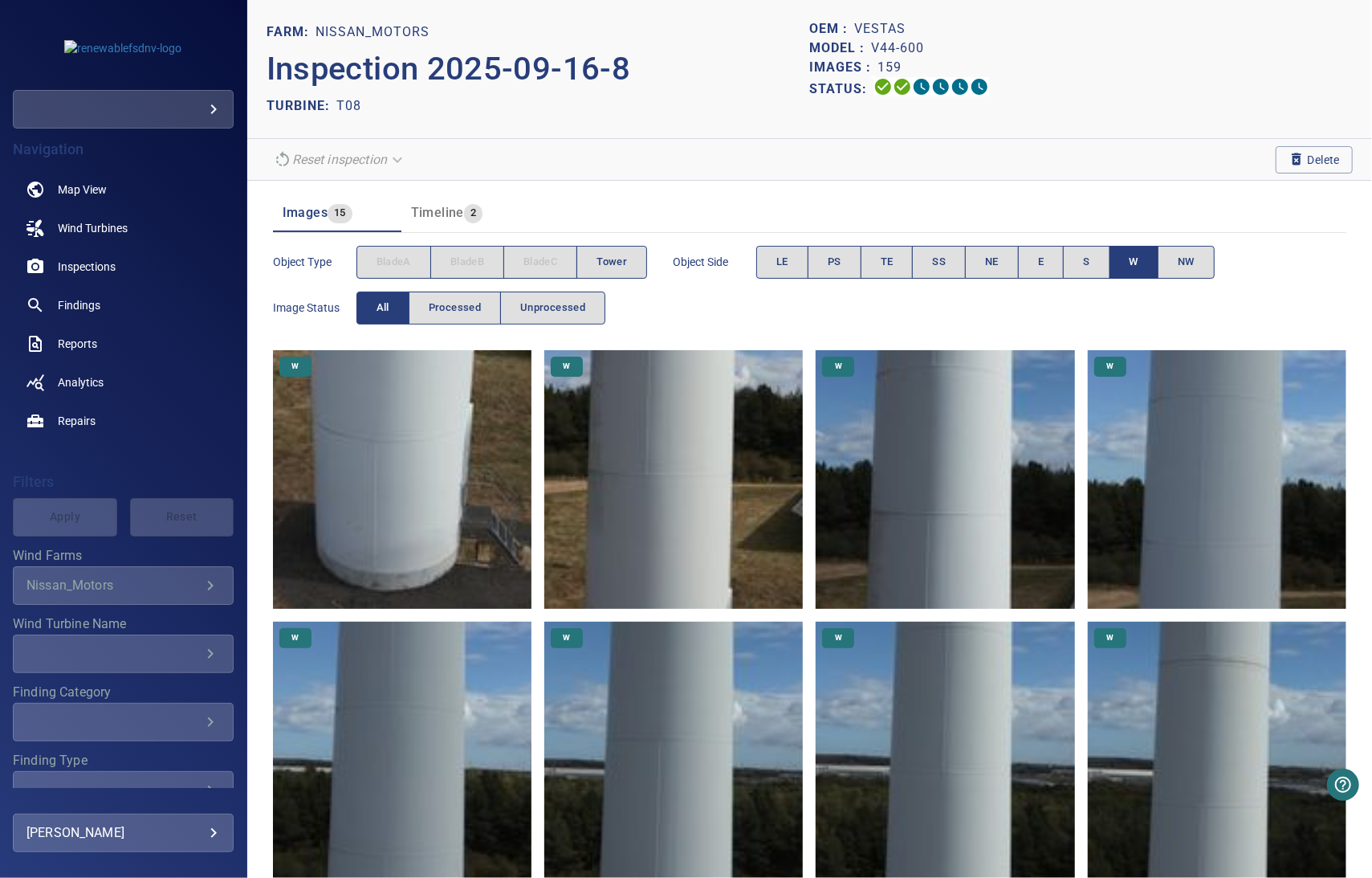
click at [1136, 261] on button "W" at bounding box center [1134, 262] width 49 height 33
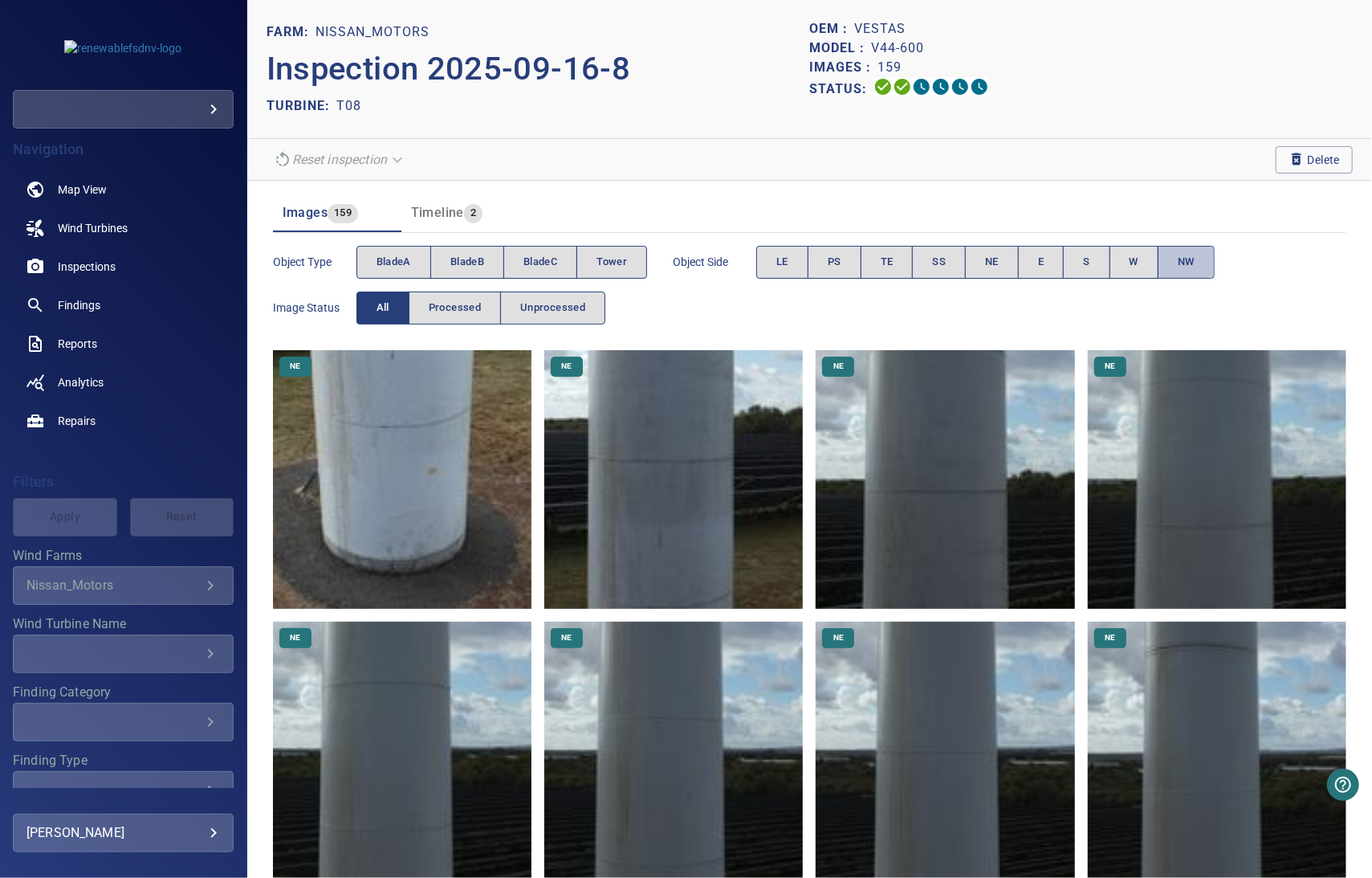
click at [1171, 264] on button "NW" at bounding box center [1186, 262] width 57 height 33
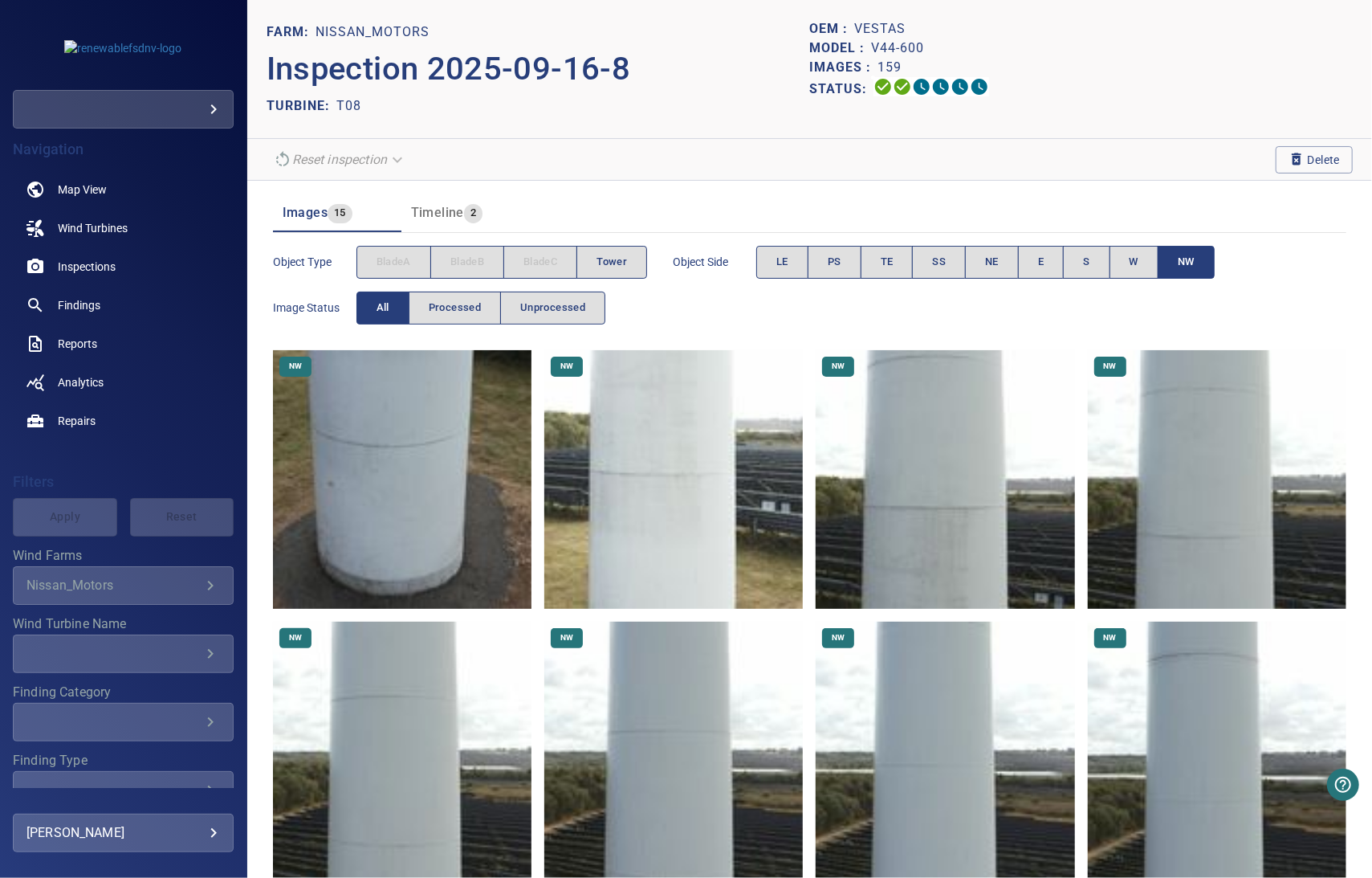
click at [1179, 264] on span "NW" at bounding box center [1186, 262] width 17 height 19
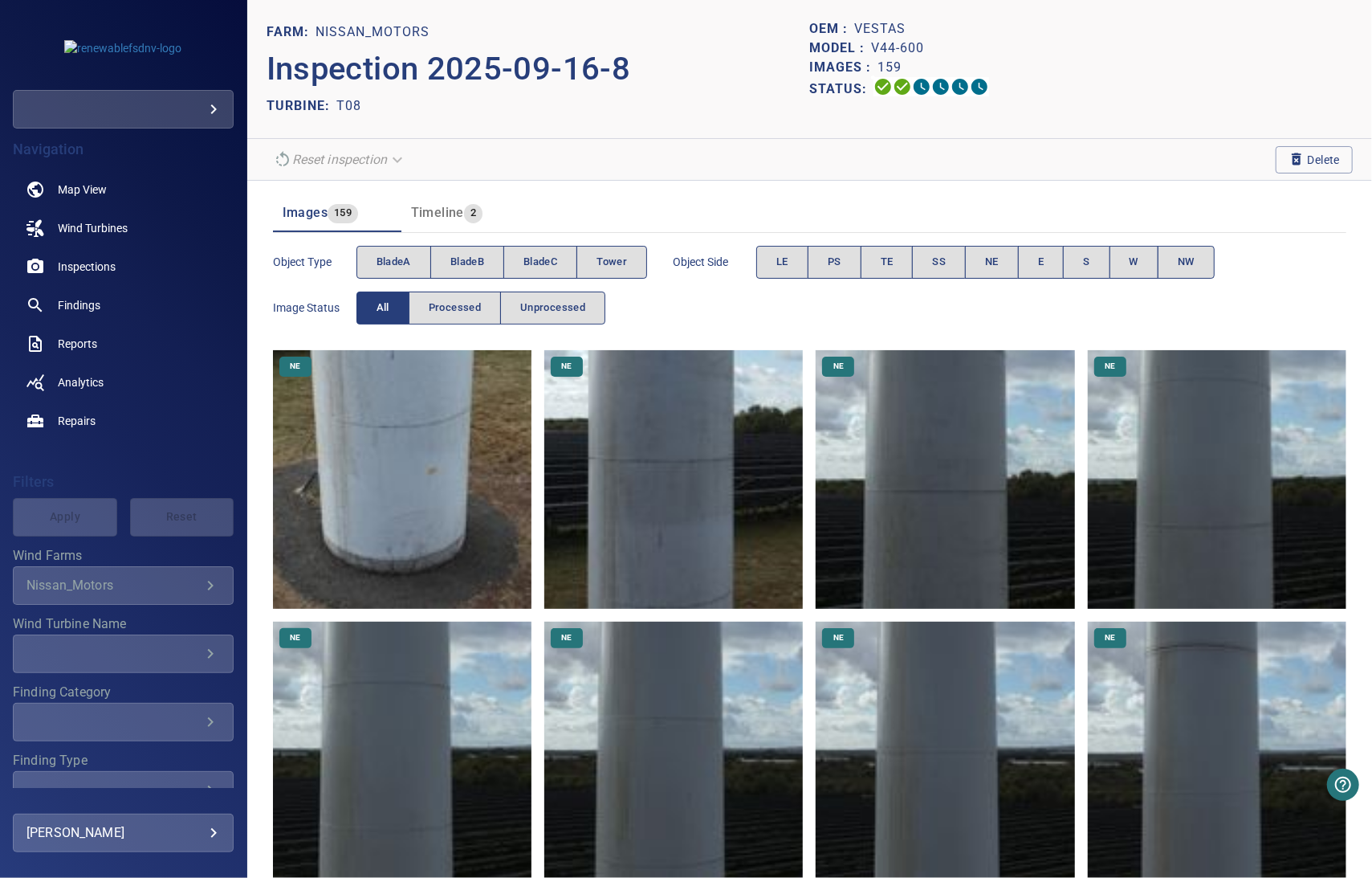
click at [396, 465] on img at bounding box center [402, 480] width 259 height 259
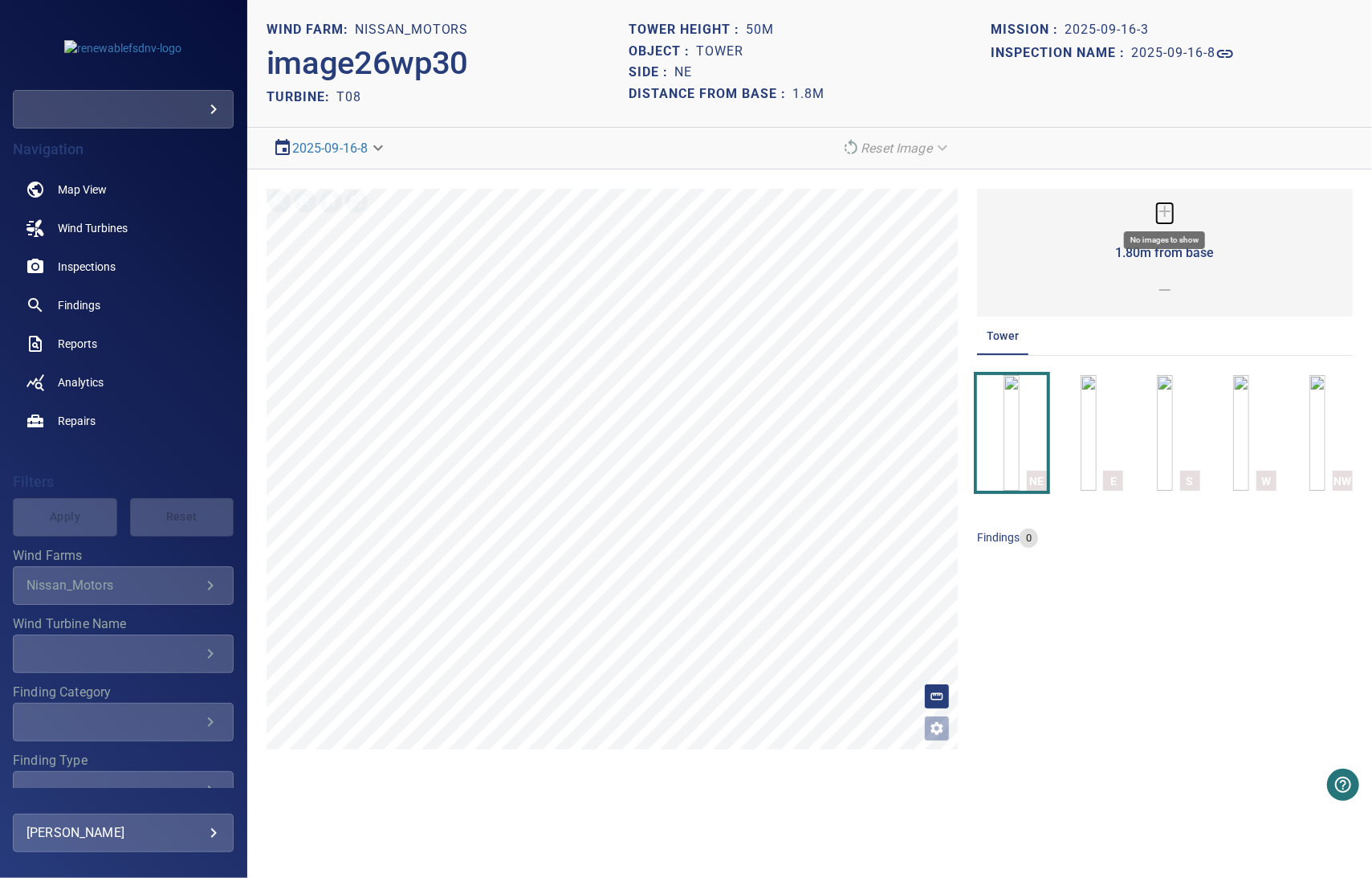
click at [1167, 207] on icon at bounding box center [1164, 211] width 19 height 19
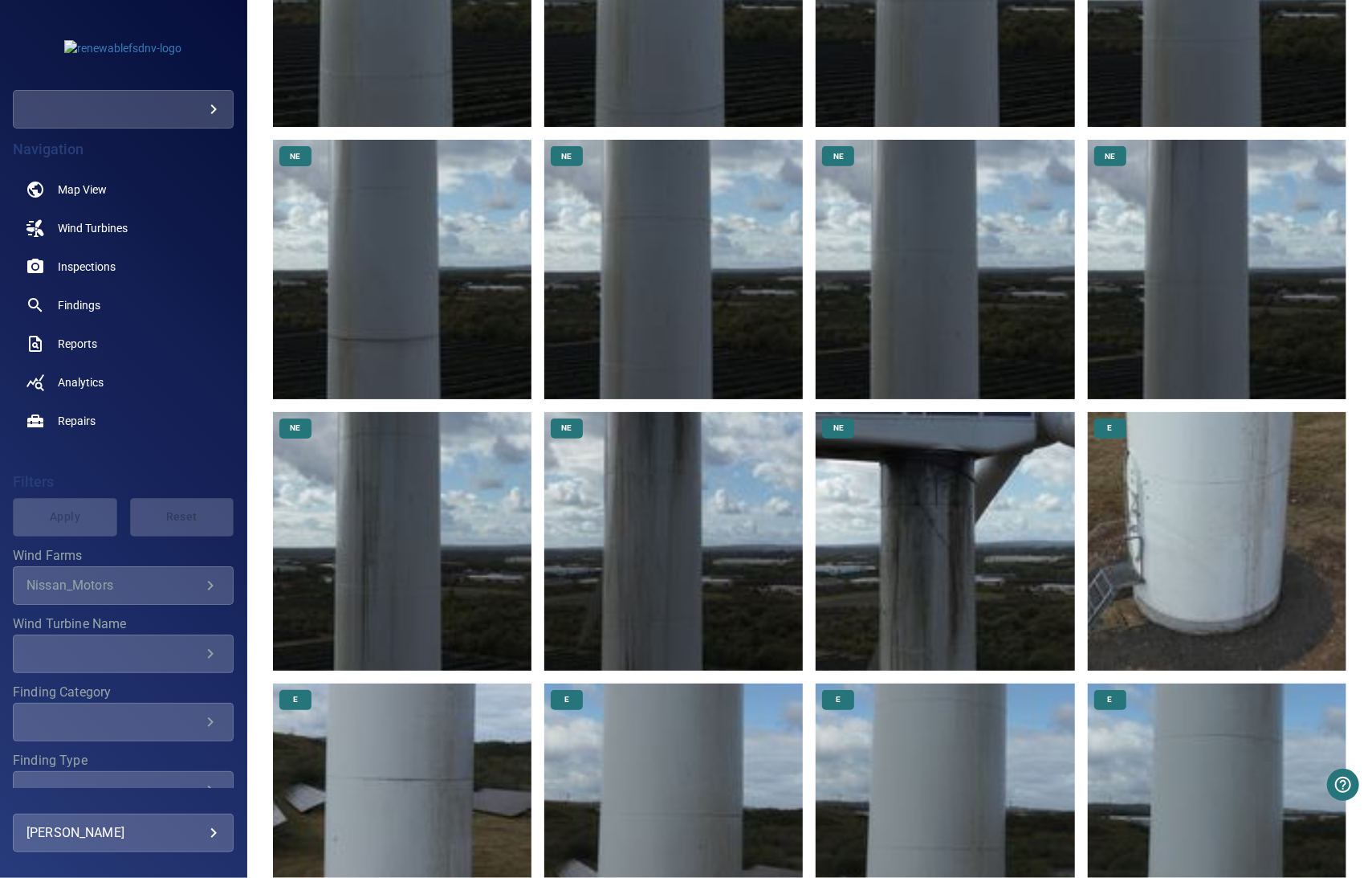
scroll to position [884, 0]
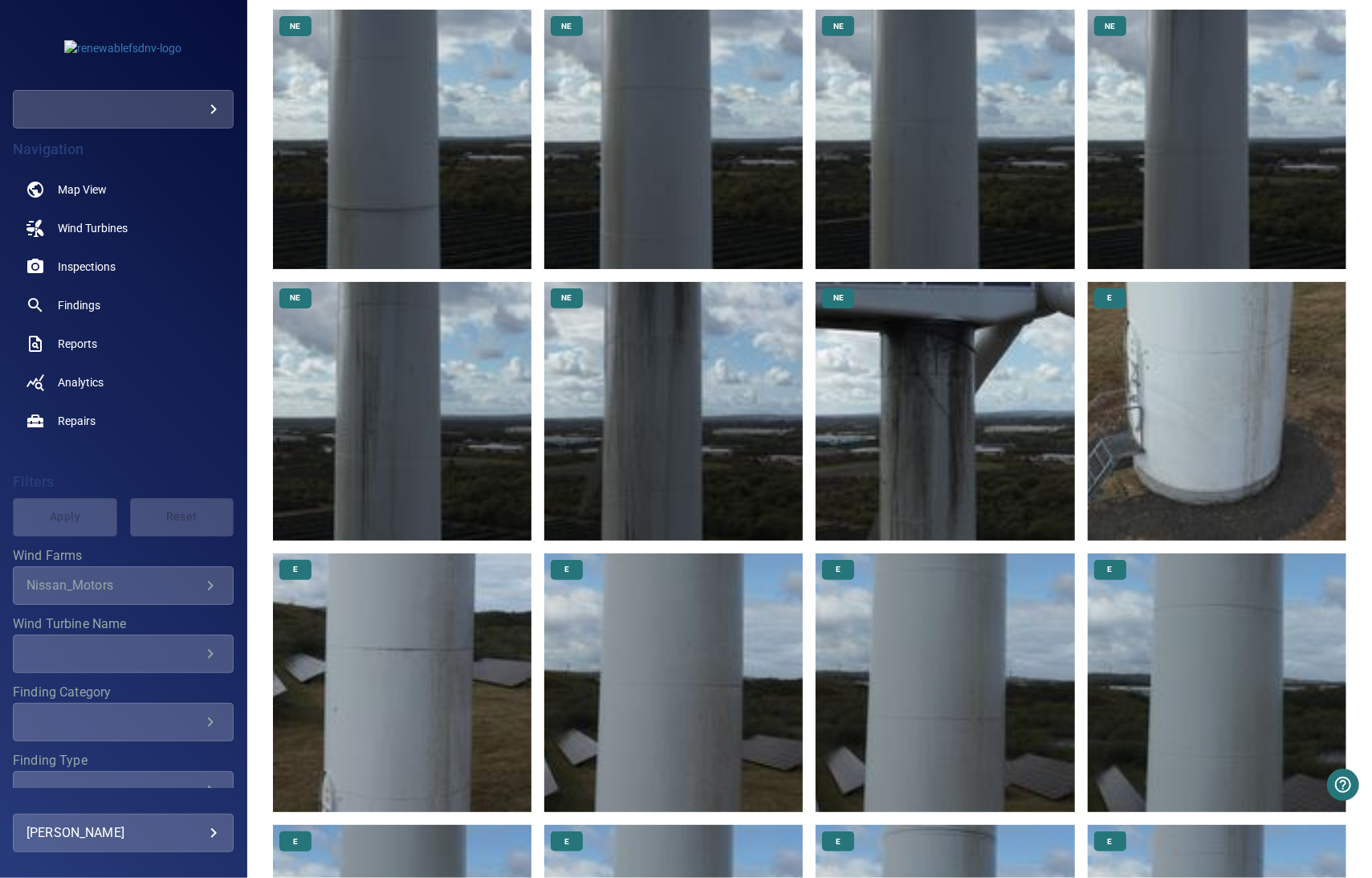
click at [909, 432] on img at bounding box center [945, 412] width 259 height 259
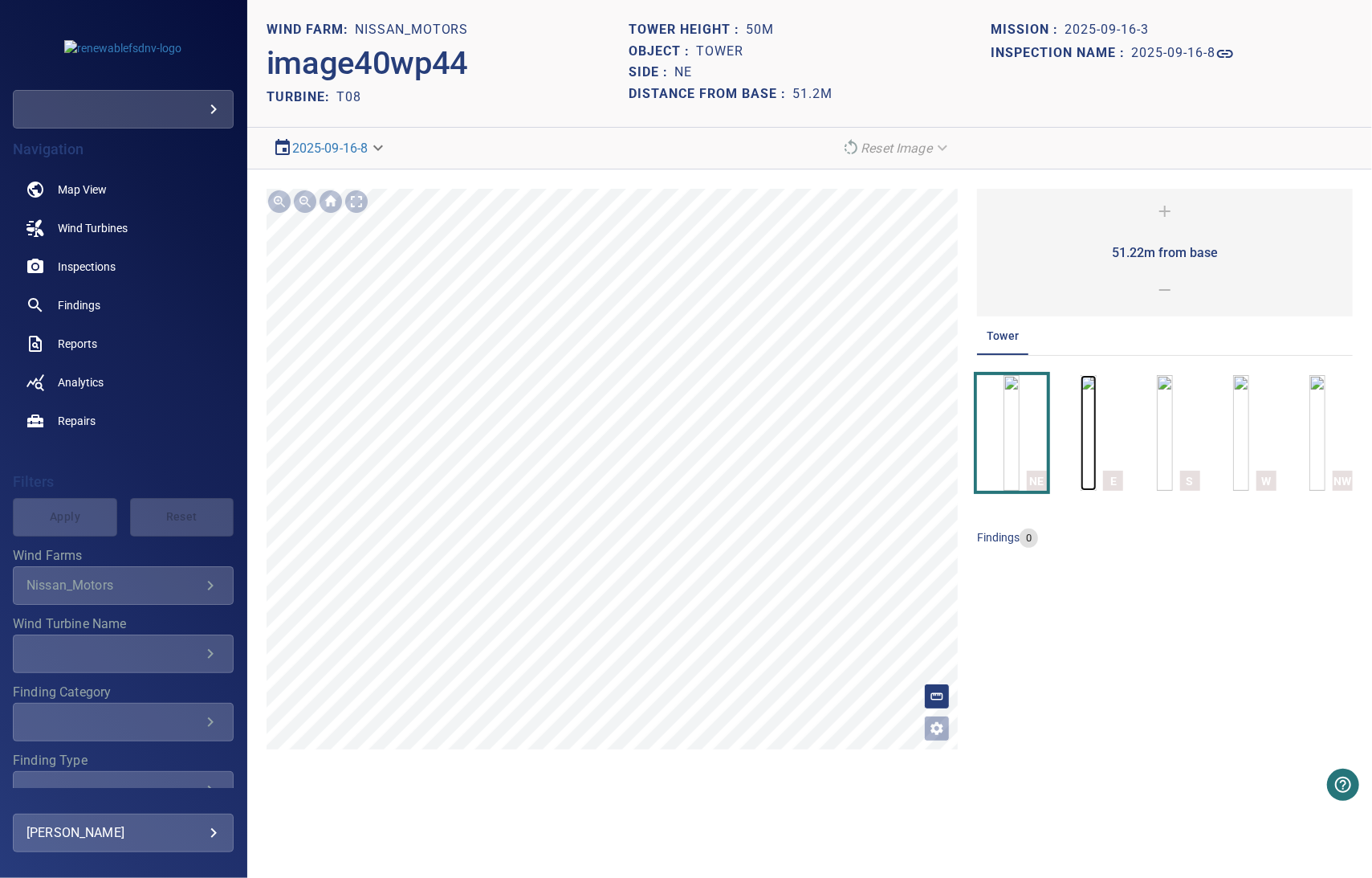
click at [1080, 432] on img "button" at bounding box center [1088, 432] width 16 height 115
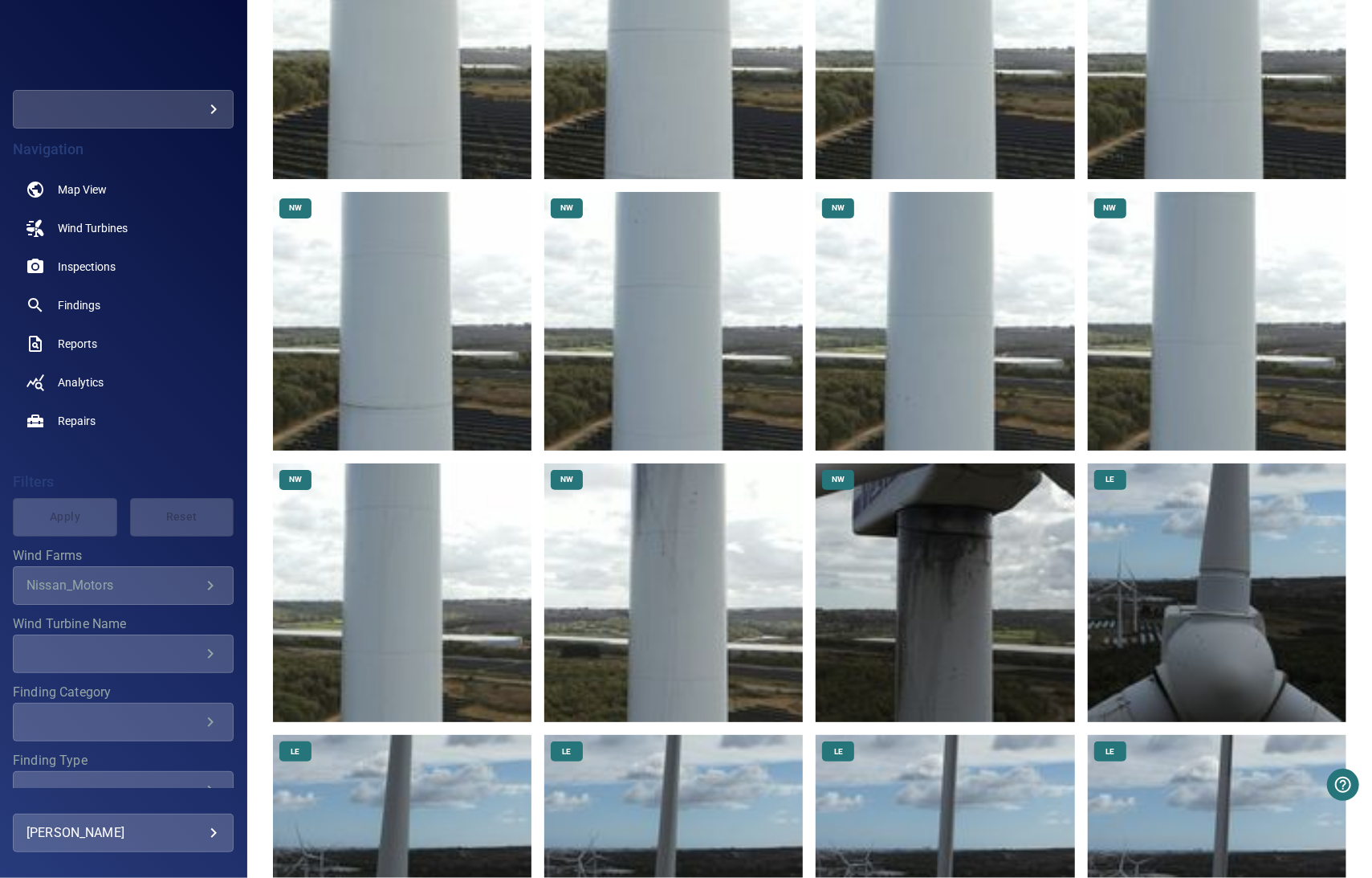
scroll to position [4979, 0]
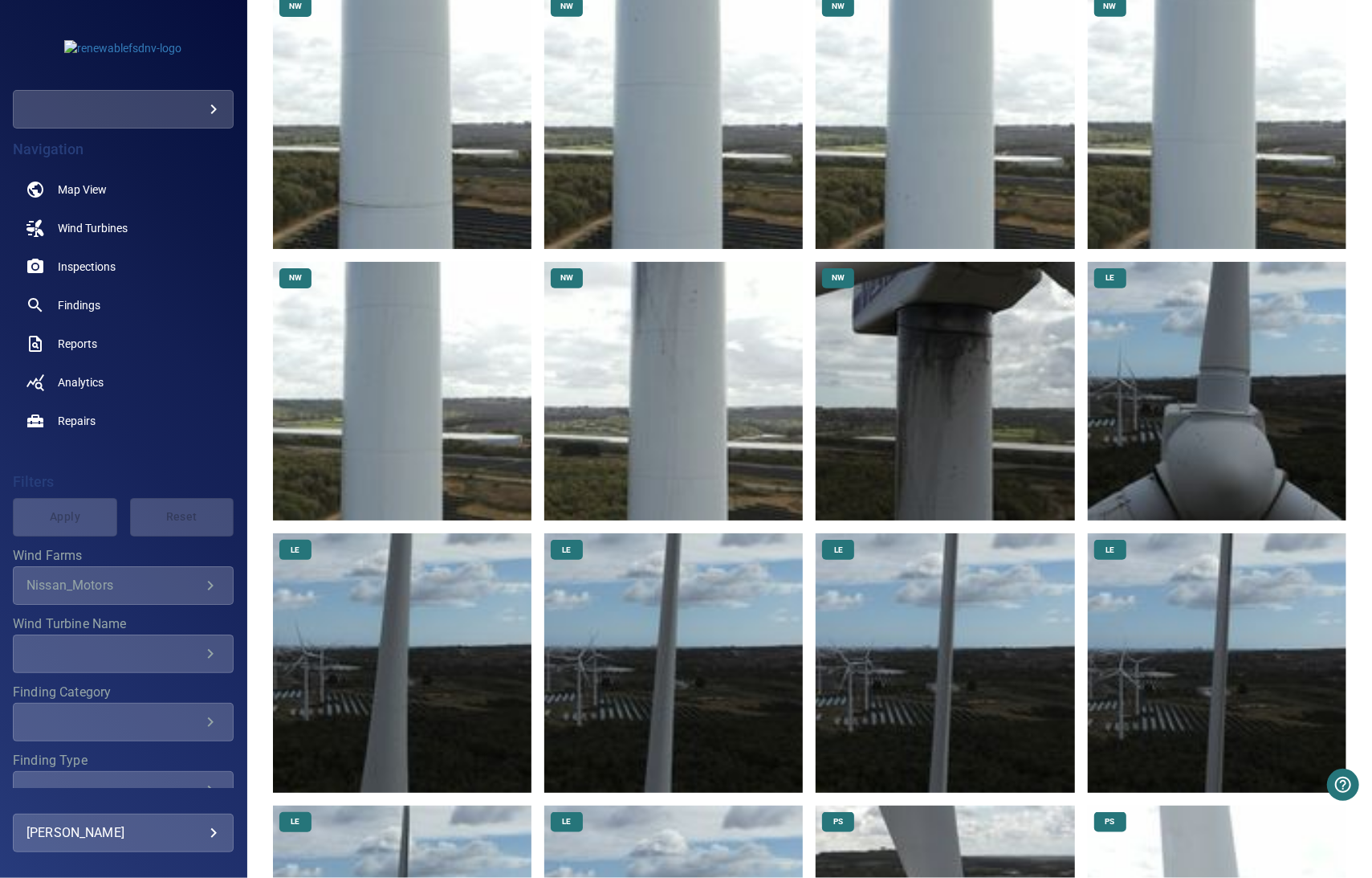
click at [941, 301] on img at bounding box center [945, 391] width 259 height 259
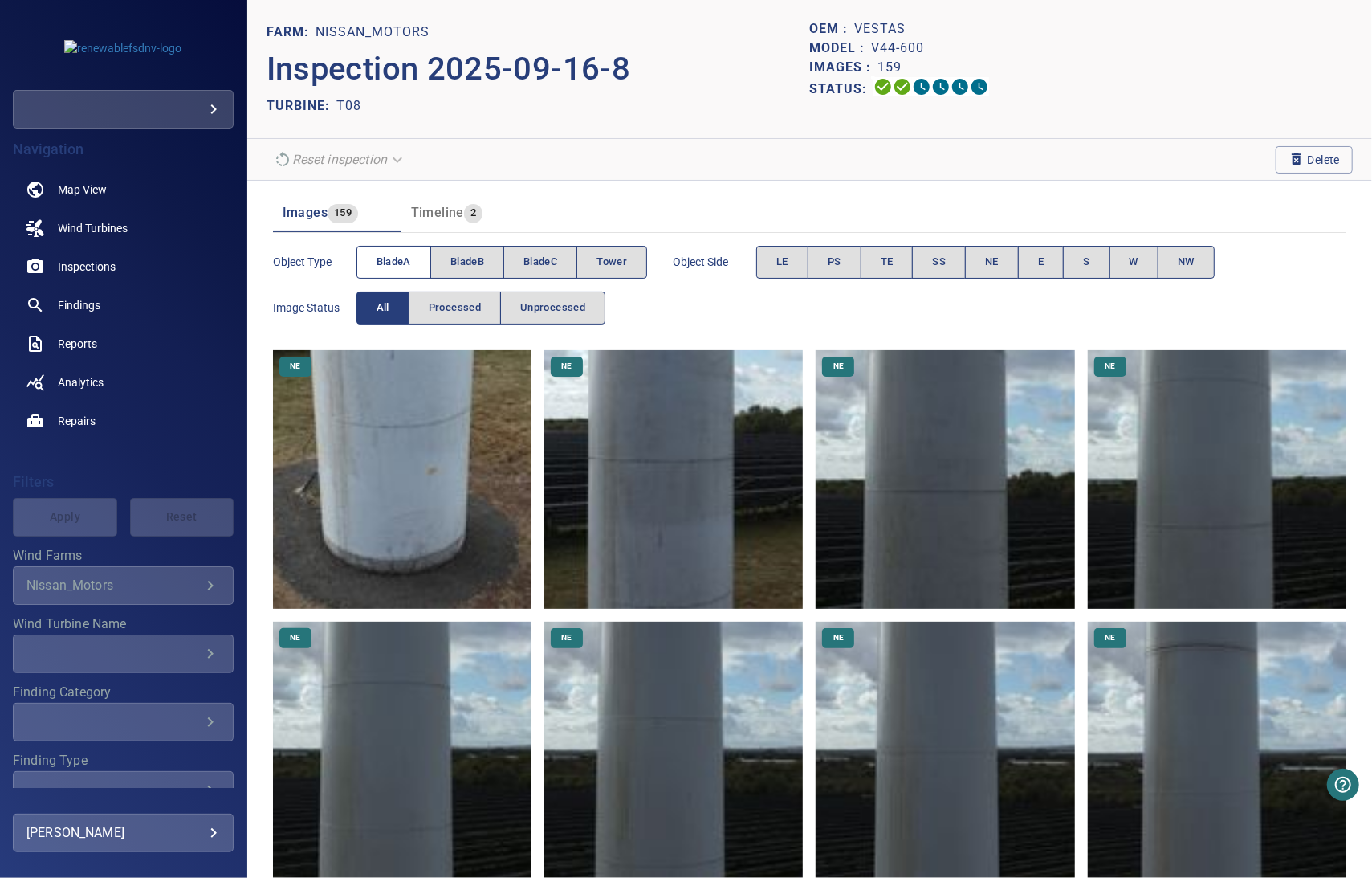
click at [398, 258] on span "bladeA" at bounding box center [393, 262] width 35 height 19
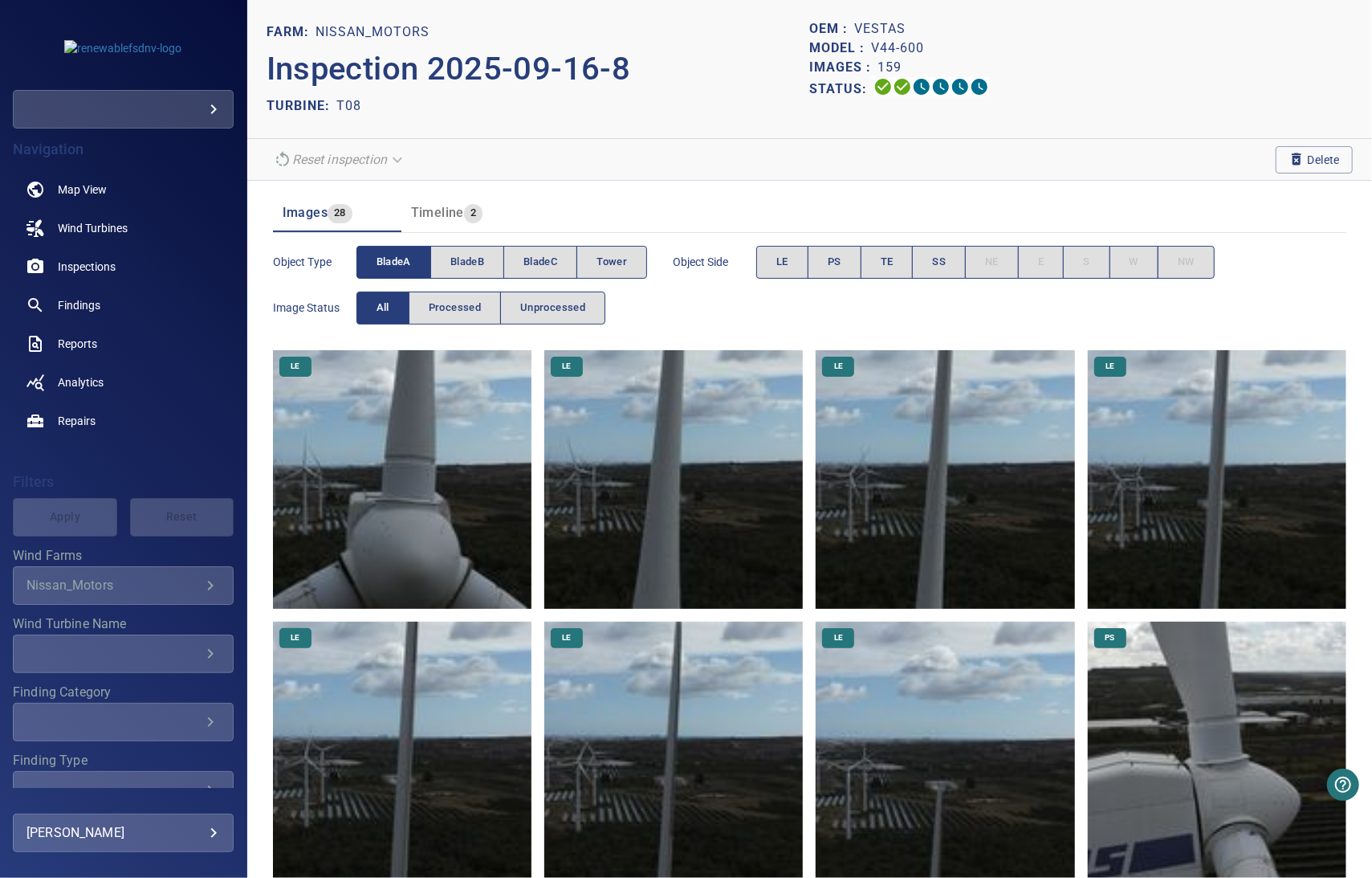
click at [398, 258] on span "bladeA" at bounding box center [393, 262] width 35 height 19
